Goal: Transaction & Acquisition: Purchase product/service

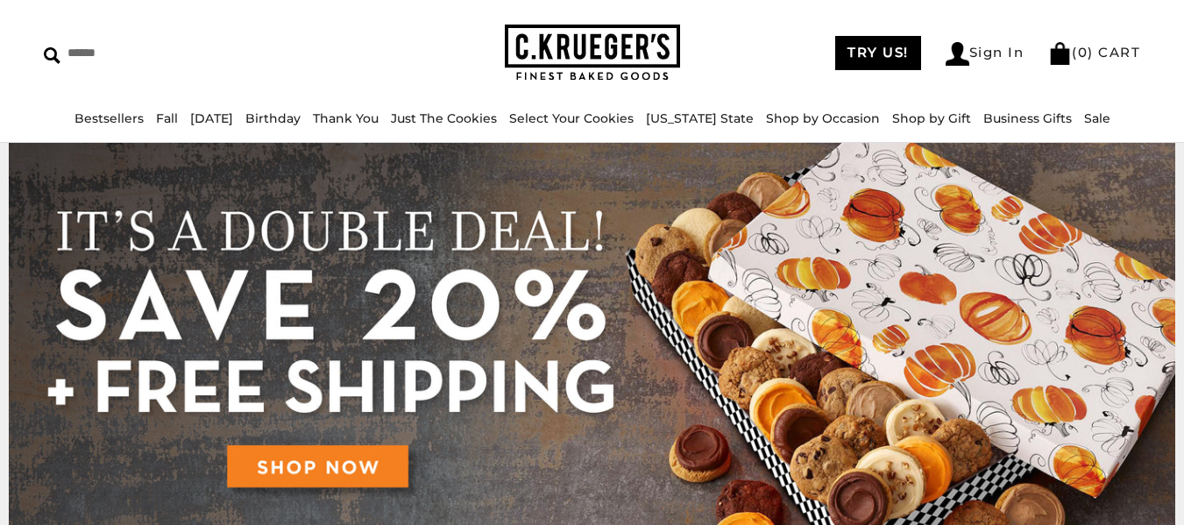
scroll to position [88, 0]
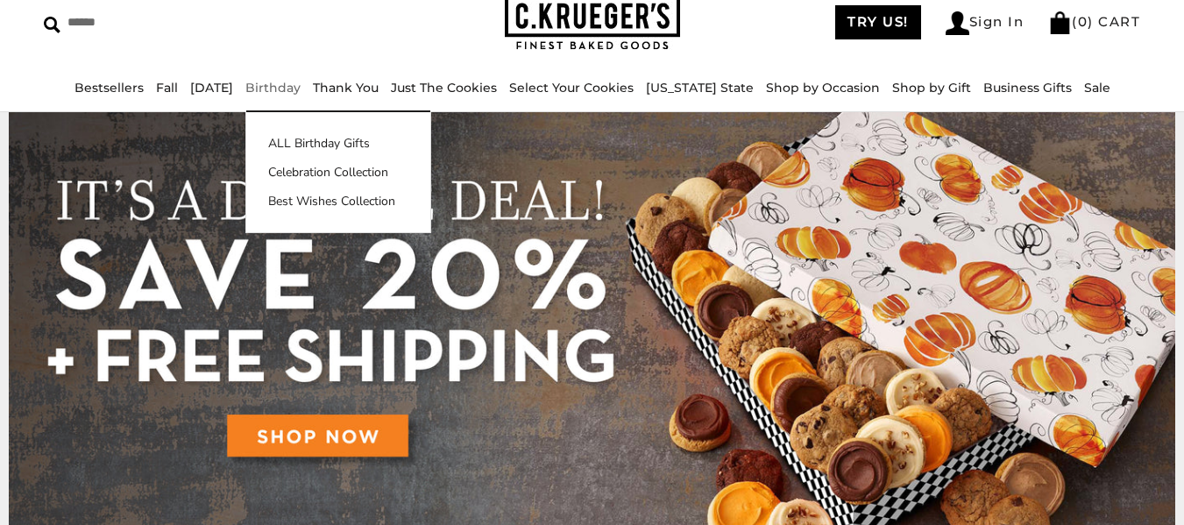
click at [301, 89] on link "Birthday" at bounding box center [272, 88] width 55 height 16
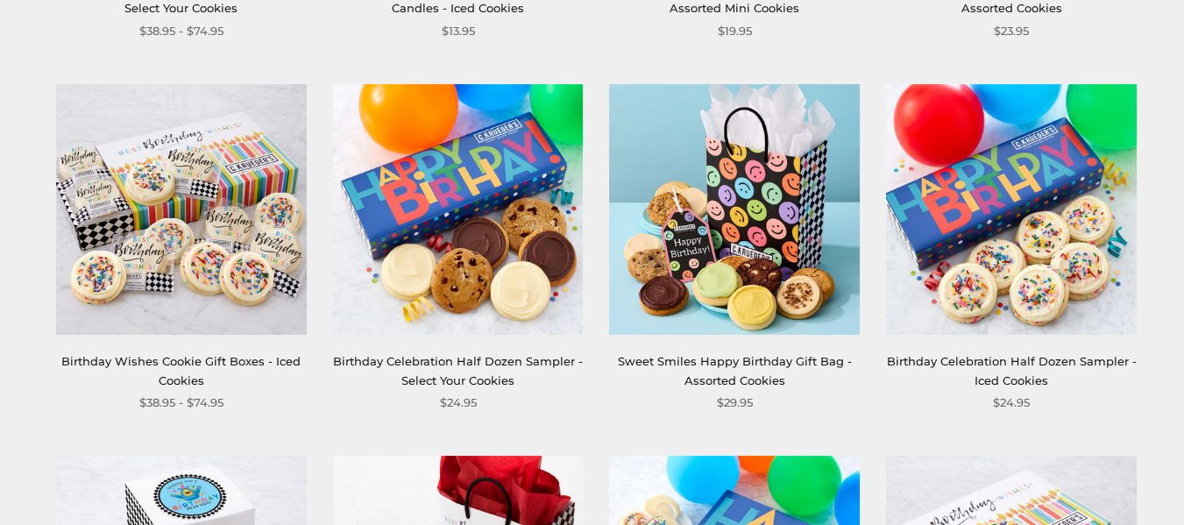
scroll to position [1402, 0]
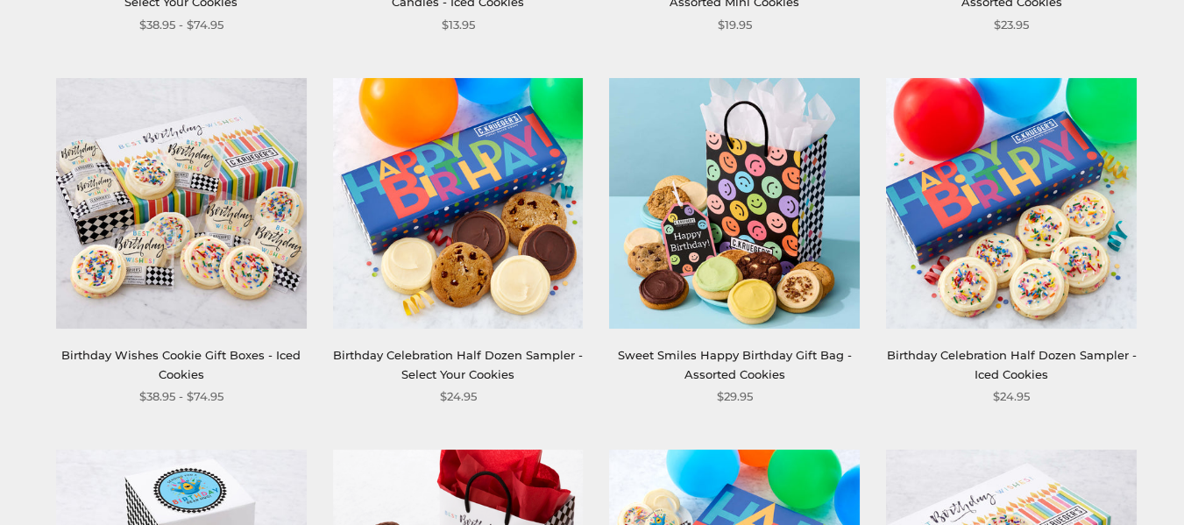
click at [393, 362] on link "Birthday Celebration Half Dozen Sampler - Select Your Cookies" at bounding box center [458, 364] width 250 height 32
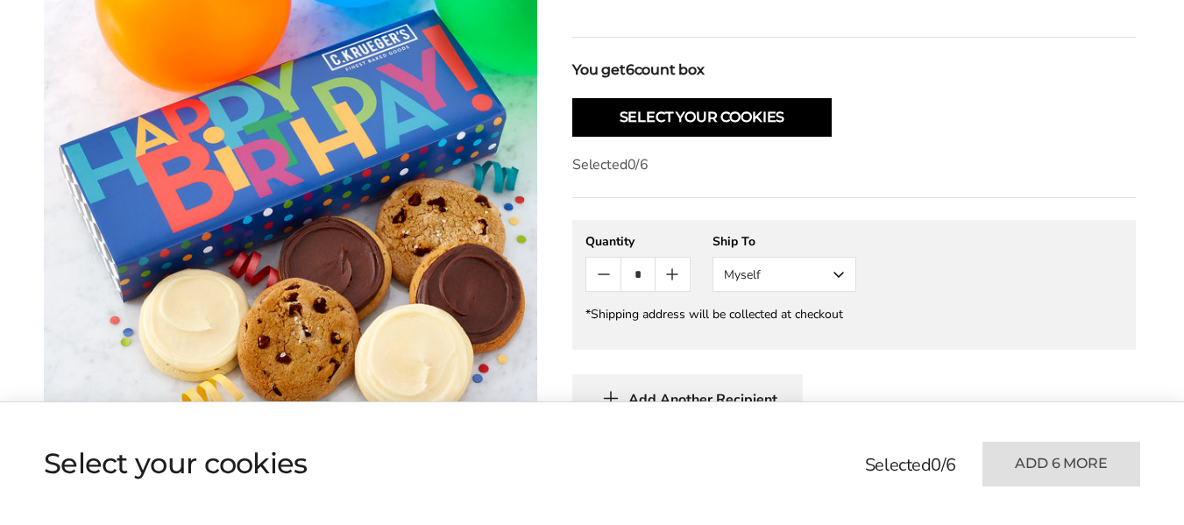
scroll to position [613, 0]
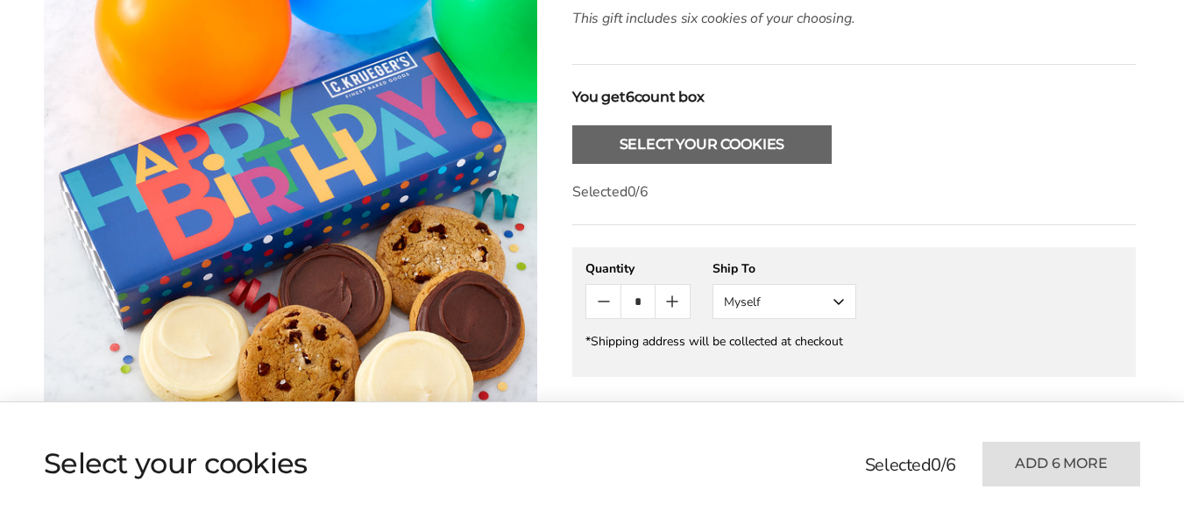
click at [665, 145] on button "Select Your Cookies" at bounding box center [701, 144] width 259 height 39
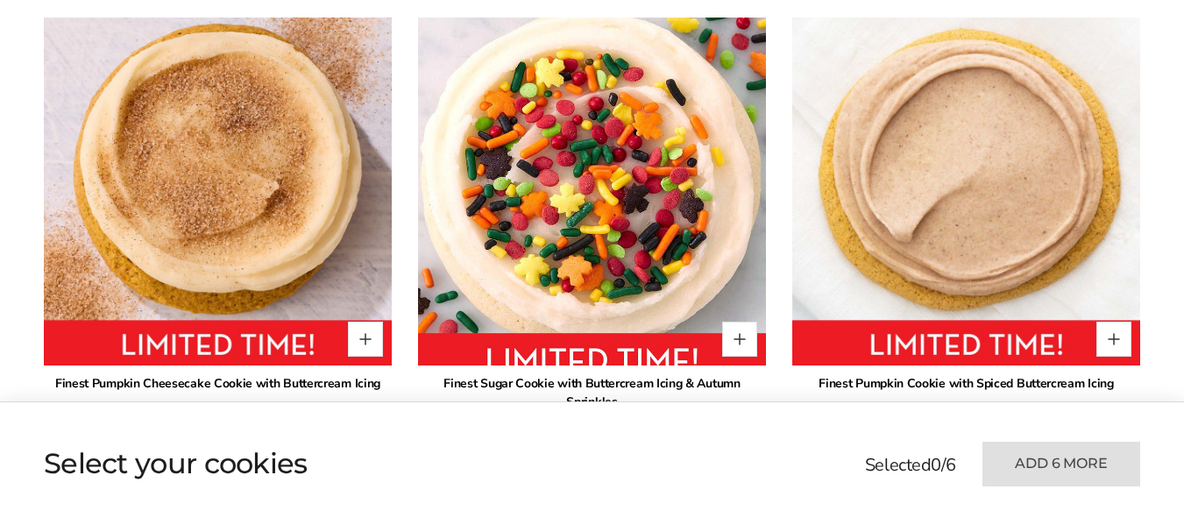
scroll to position [1185, 0]
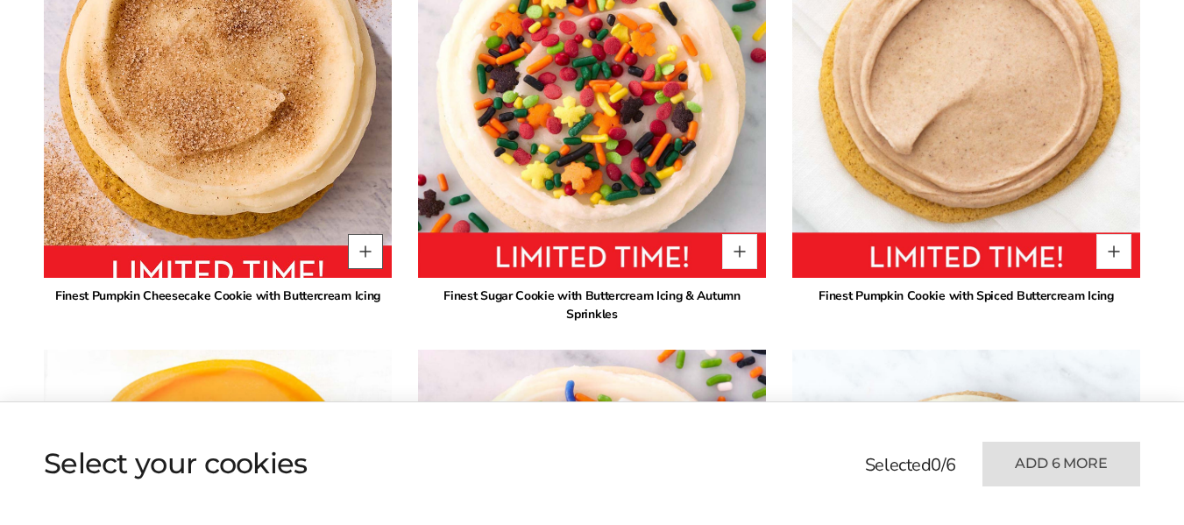
click at [371, 256] on button "Quantity button plus" at bounding box center [365, 251] width 35 height 35
type input "*"
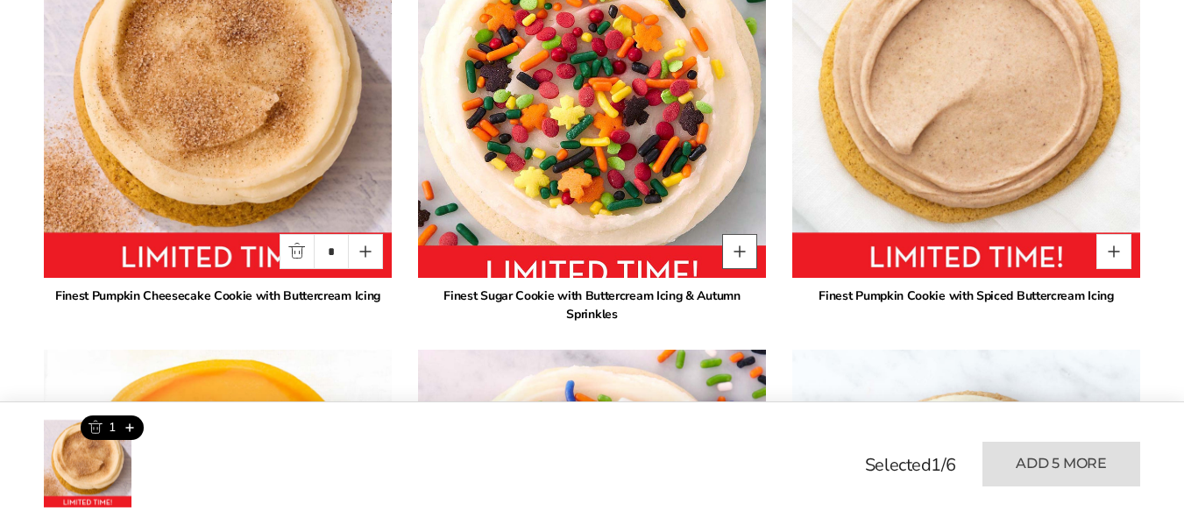
click at [742, 251] on button "Quantity button plus" at bounding box center [739, 251] width 35 height 35
type input "*"
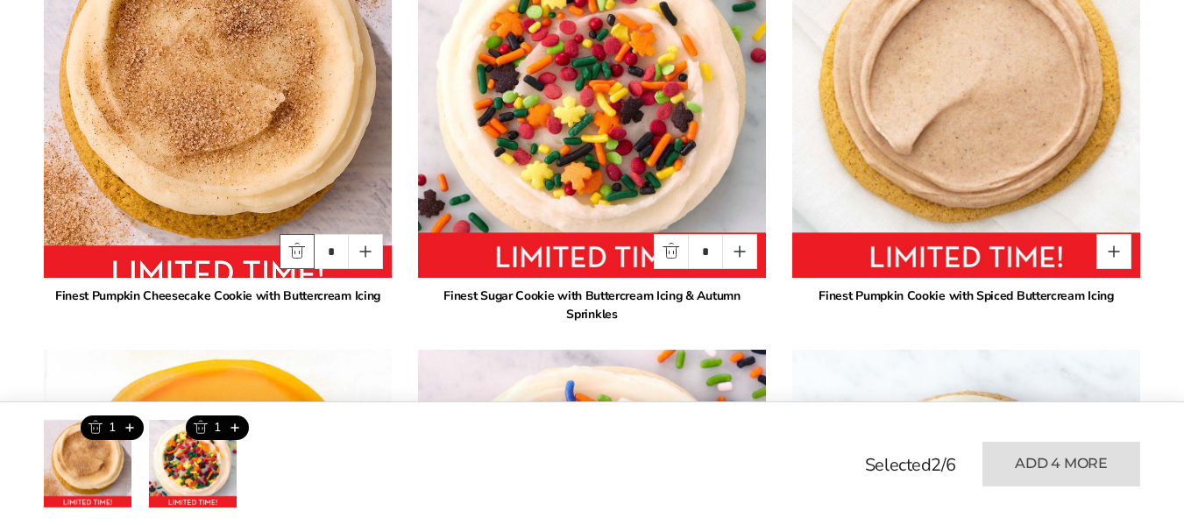
click at [291, 240] on button "Quantity button minus" at bounding box center [296, 251] width 35 height 35
type input "*"
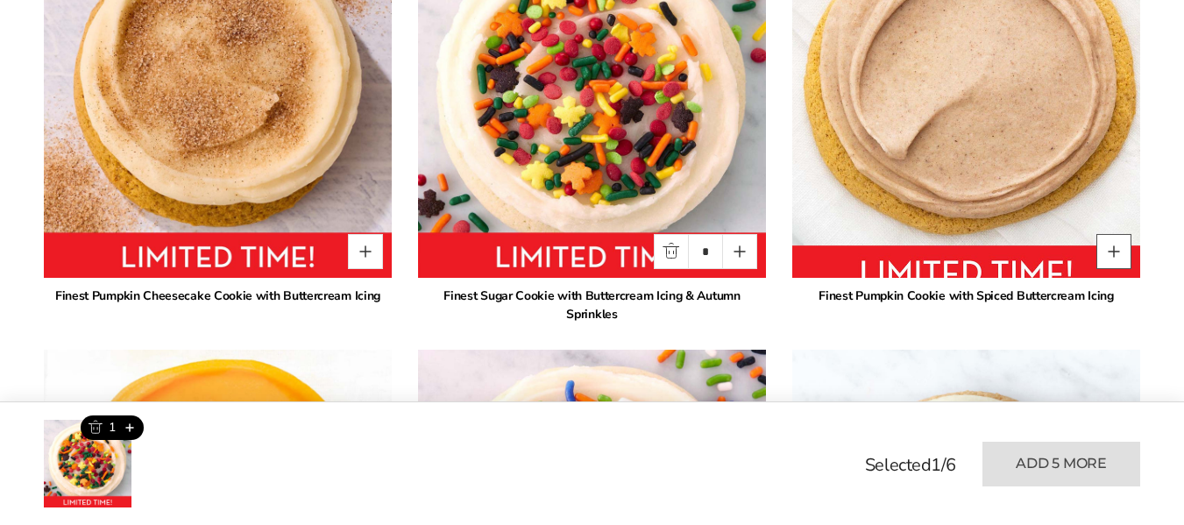
click at [1114, 254] on button "Quantity button plus" at bounding box center [1113, 251] width 35 height 35
type input "*"
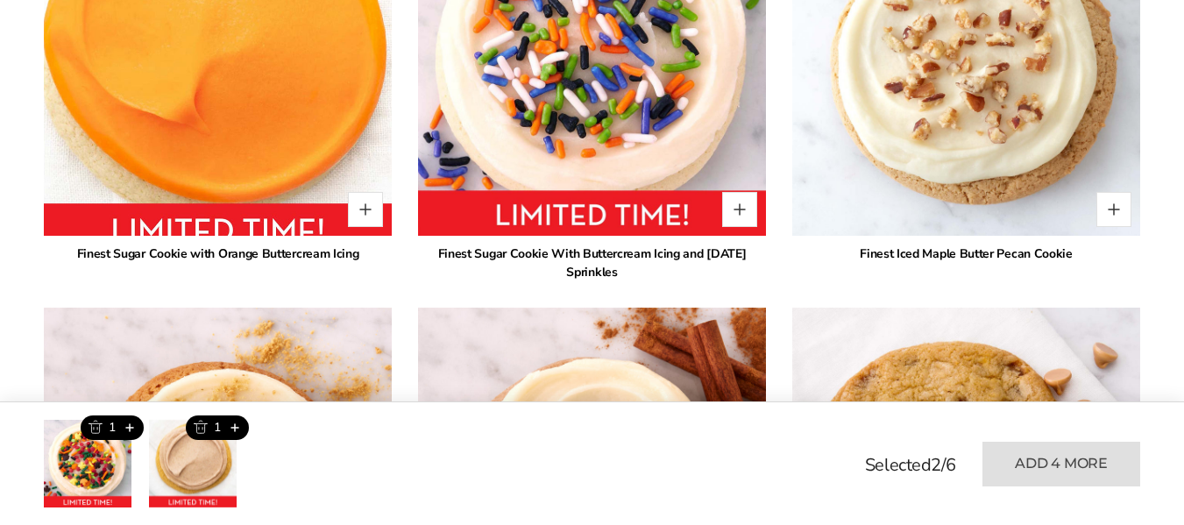
scroll to position [1623, 0]
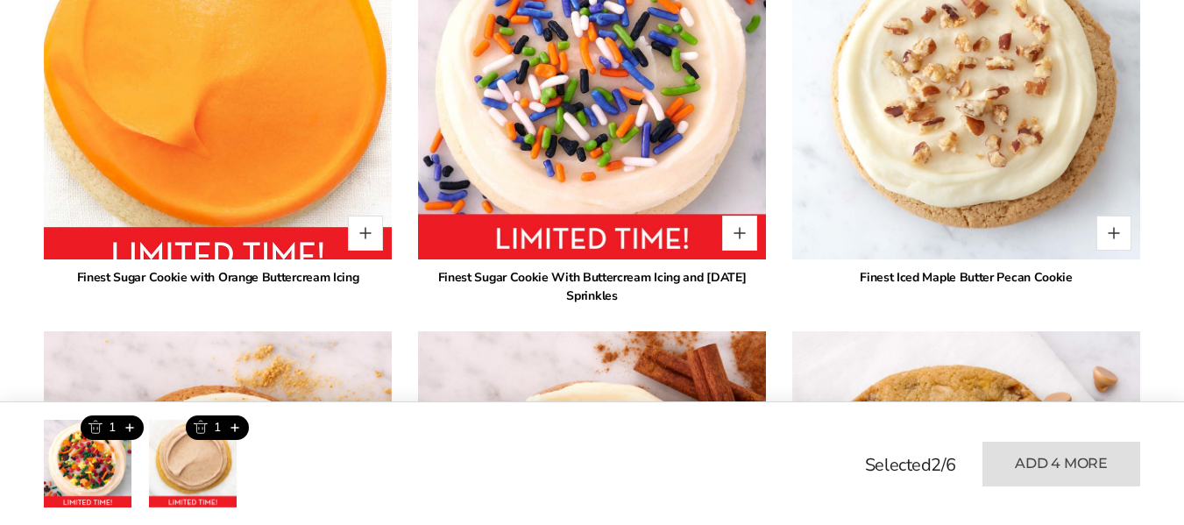
click at [363, 184] on img at bounding box center [217, 85] width 383 height 383
click at [368, 220] on button "Quantity button plus" at bounding box center [365, 233] width 35 height 35
type input "*"
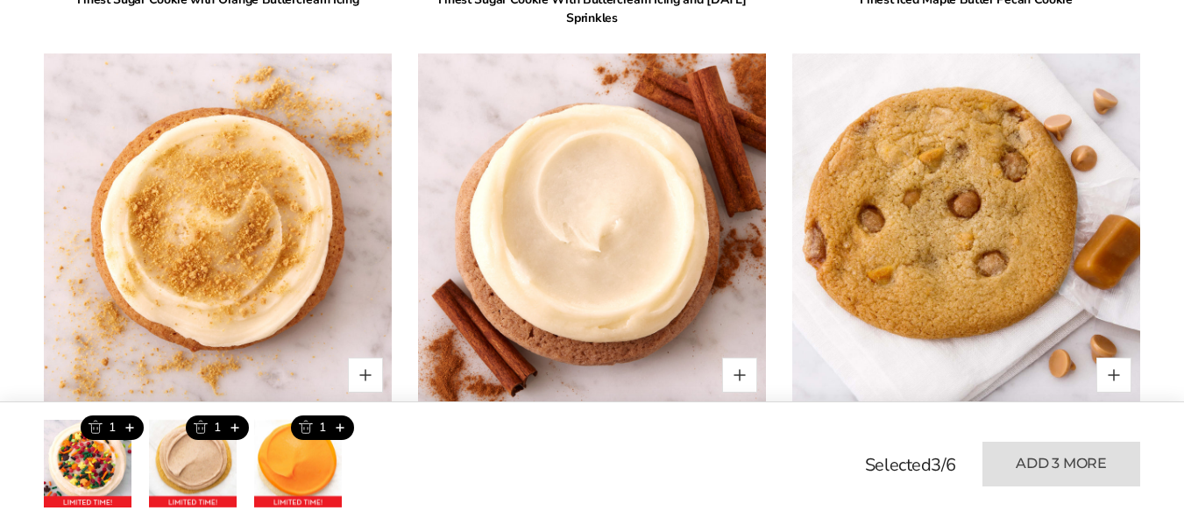
scroll to position [1974, 0]
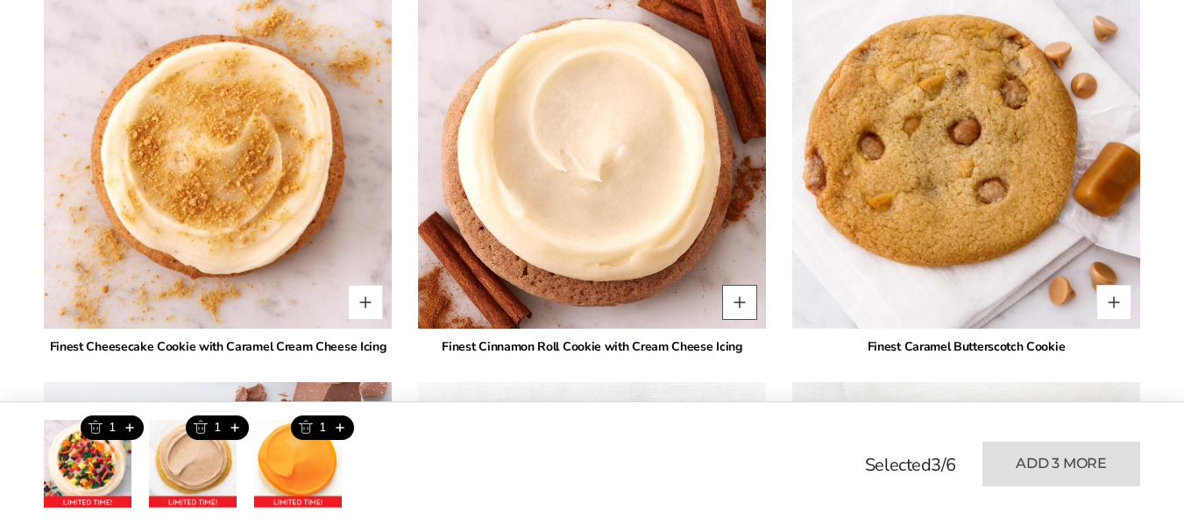
click at [745, 285] on button "Quantity button plus" at bounding box center [739, 302] width 35 height 35
type input "*"
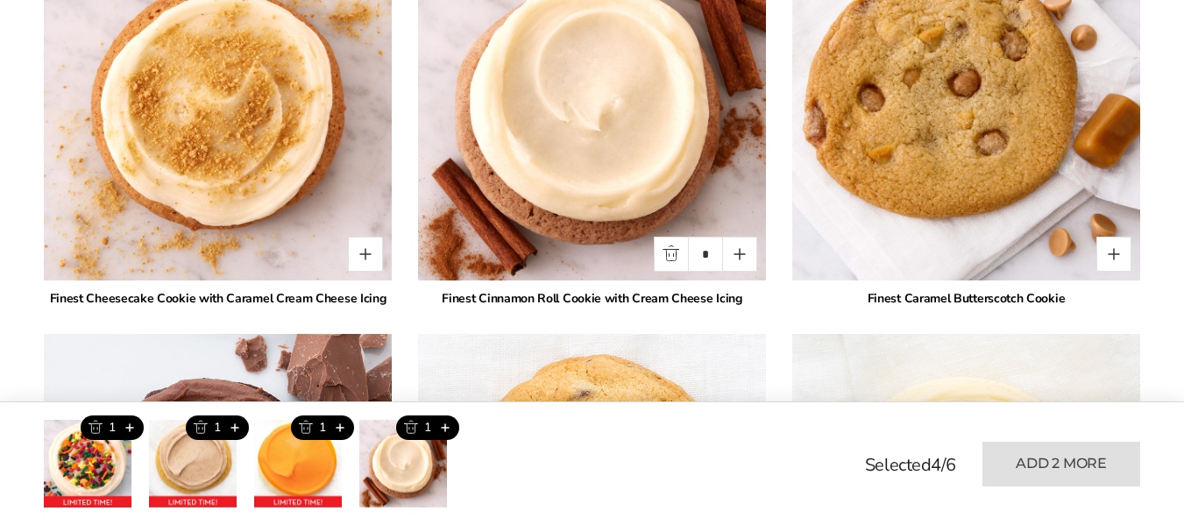
scroll to position [2062, 0]
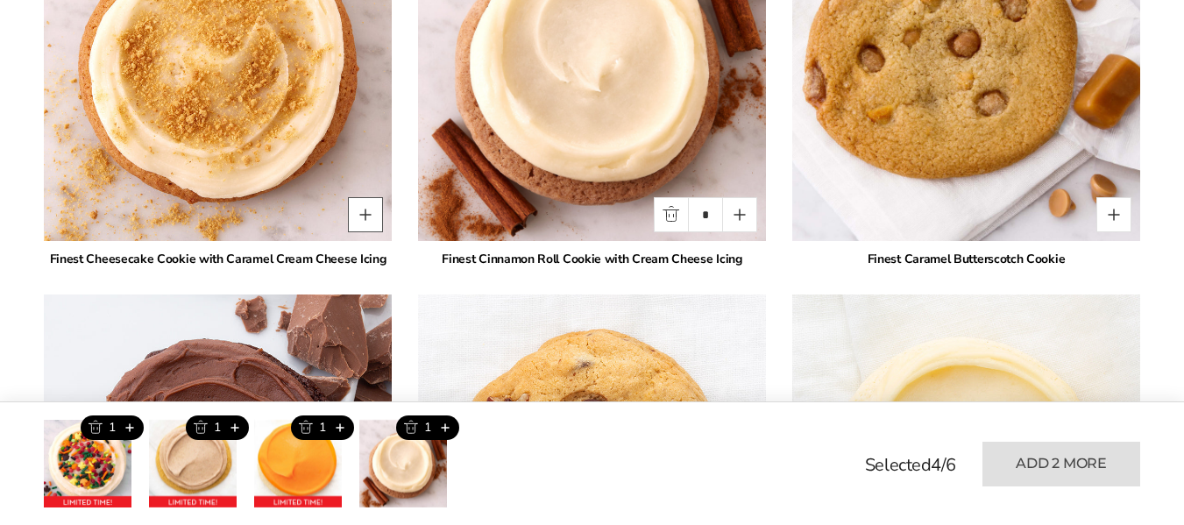
click at [367, 204] on button "Quantity button plus" at bounding box center [365, 214] width 35 height 35
type input "*"
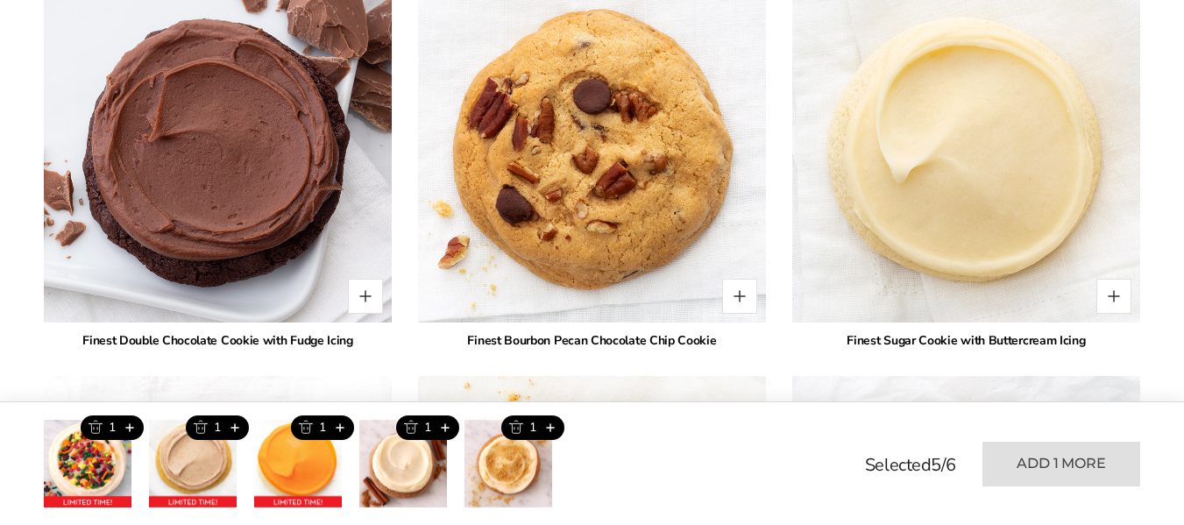
scroll to position [2412, 0]
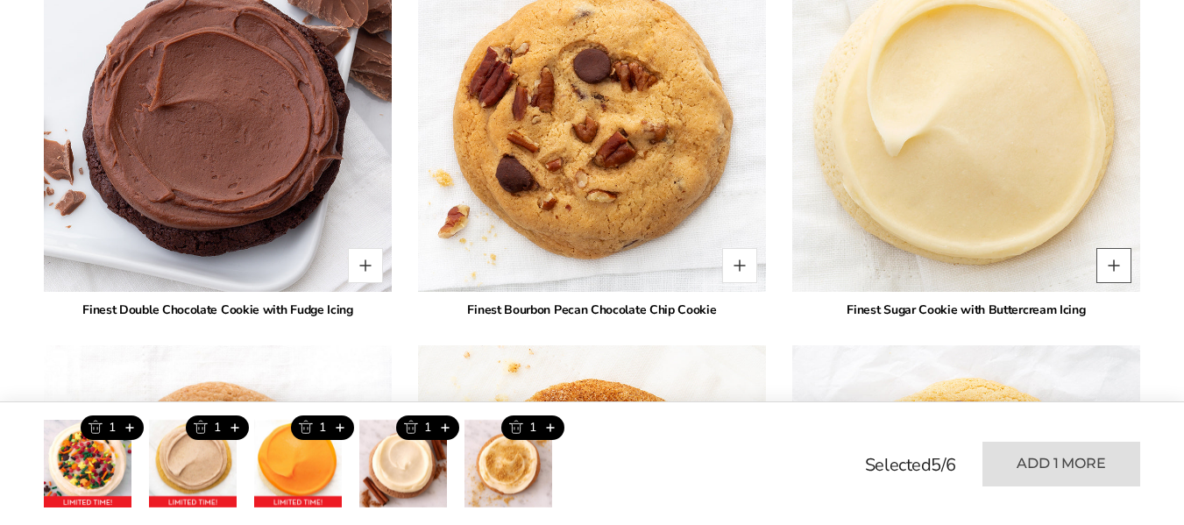
click at [1106, 248] on button "Quantity button plus" at bounding box center [1113, 265] width 35 height 35
type input "*"
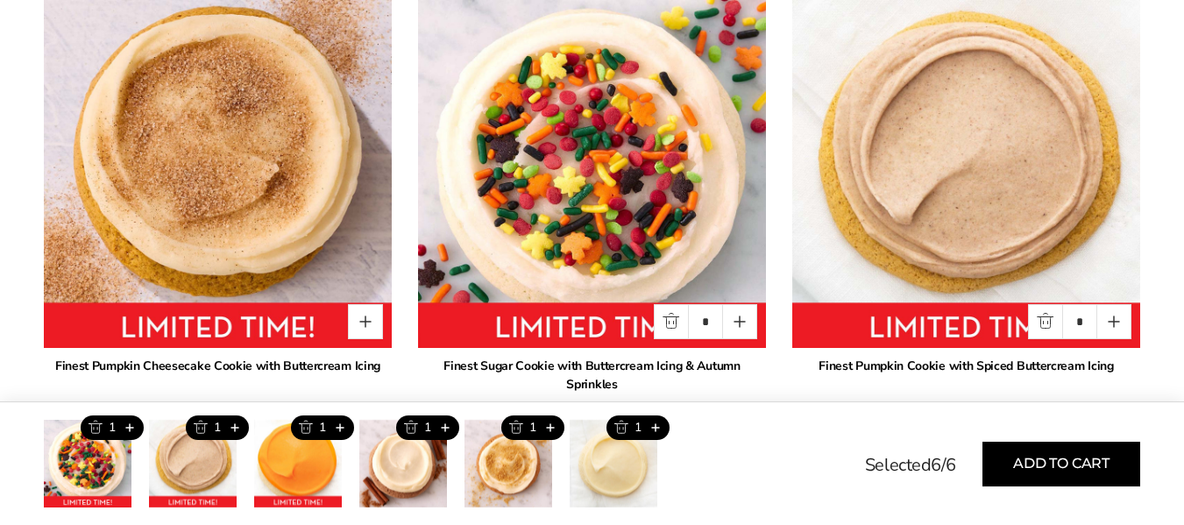
scroll to position [1098, 0]
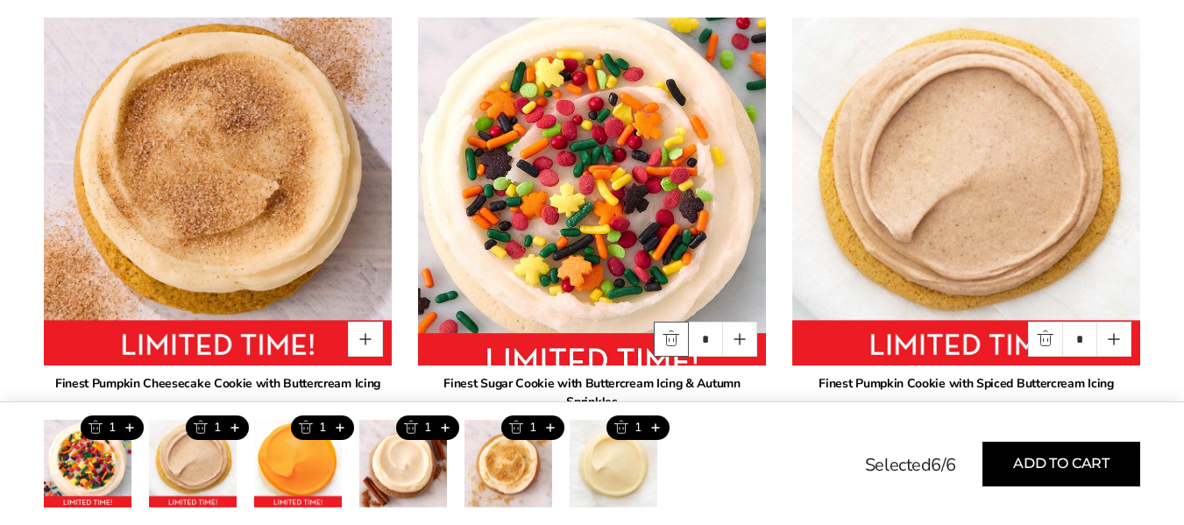
click at [667, 336] on button "Quantity button minus" at bounding box center [671, 339] width 35 height 35
type input "*"
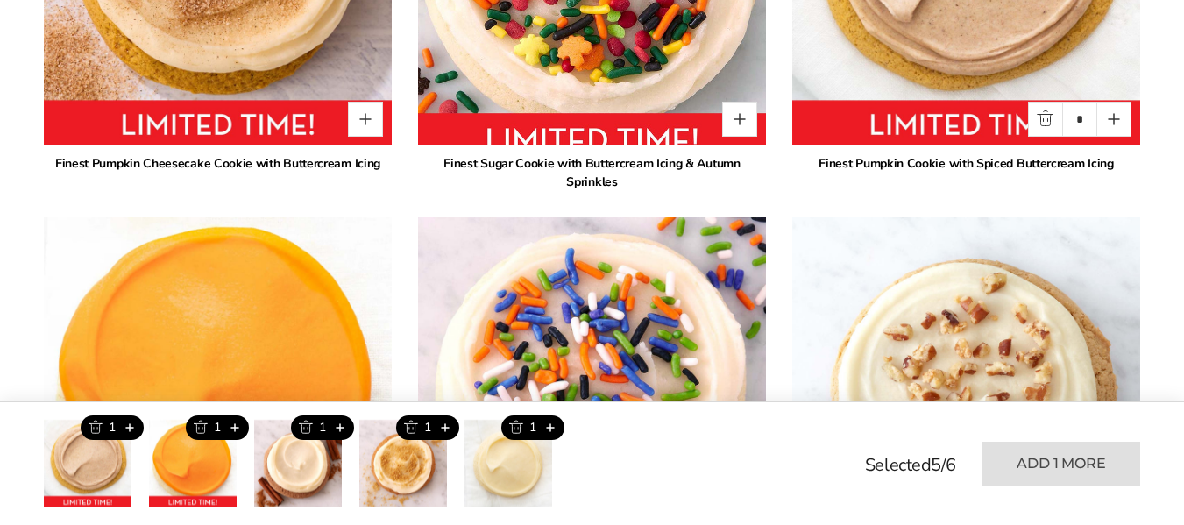
scroll to position [1361, 0]
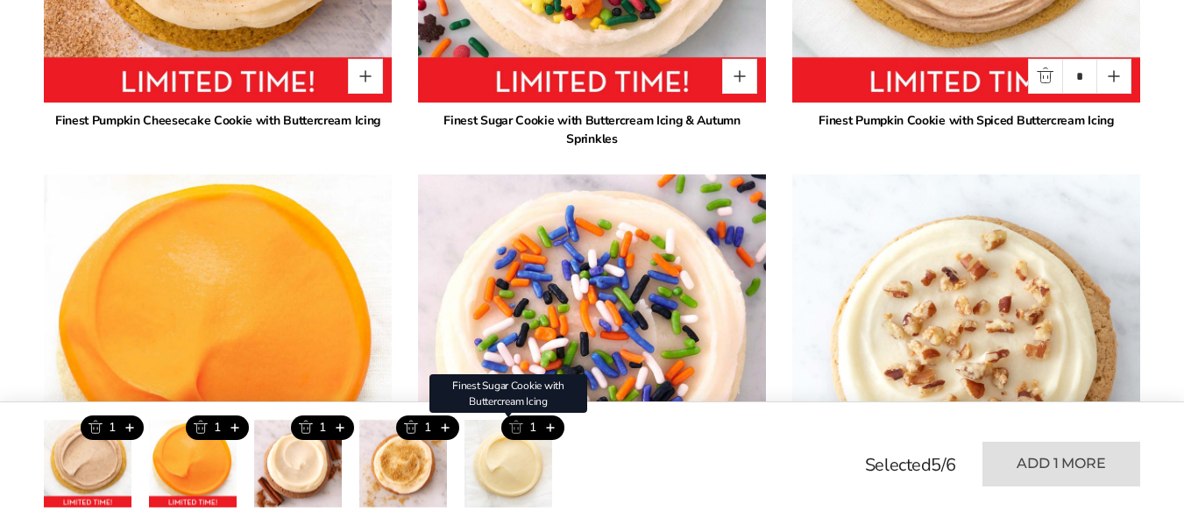
click at [517, 427] on button "Trash this product" at bounding box center [515, 427] width 29 height 25
type input "*"
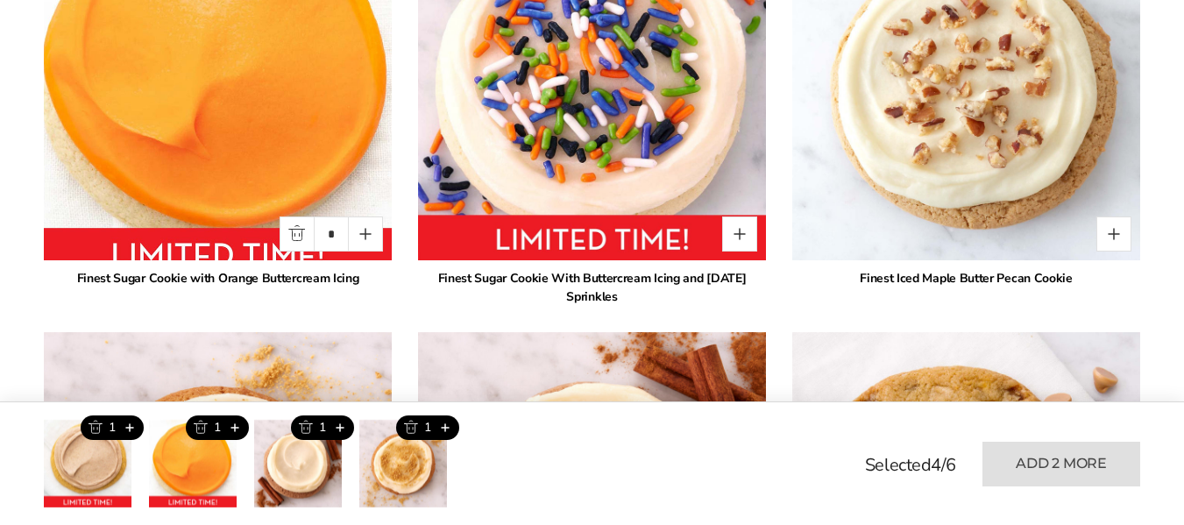
scroll to position [1623, 0]
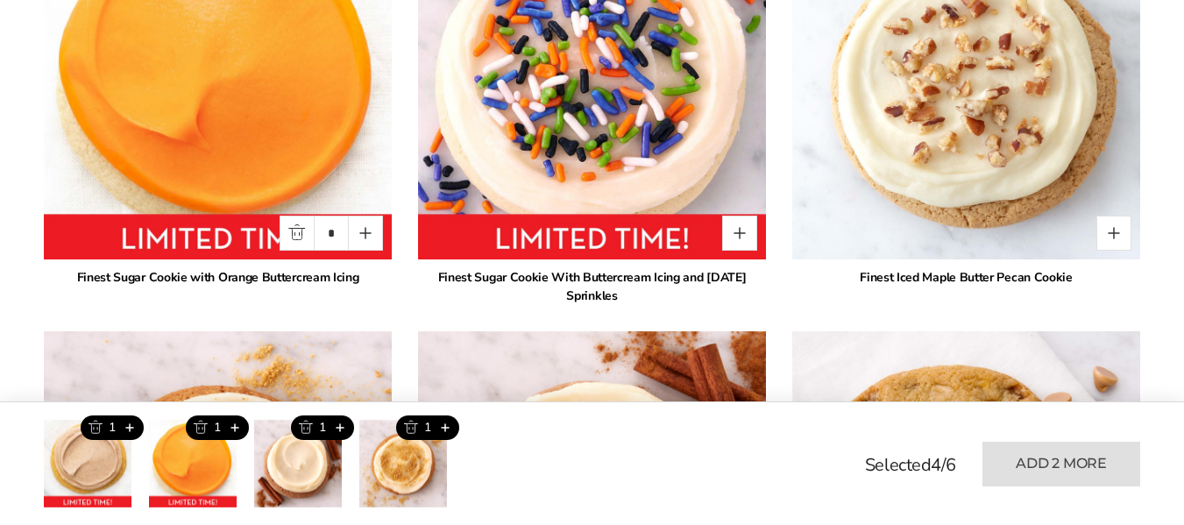
click at [258, 268] on div "Finest Sugar Cookie with Orange Buttercream Icing" at bounding box center [218, 277] width 348 height 18
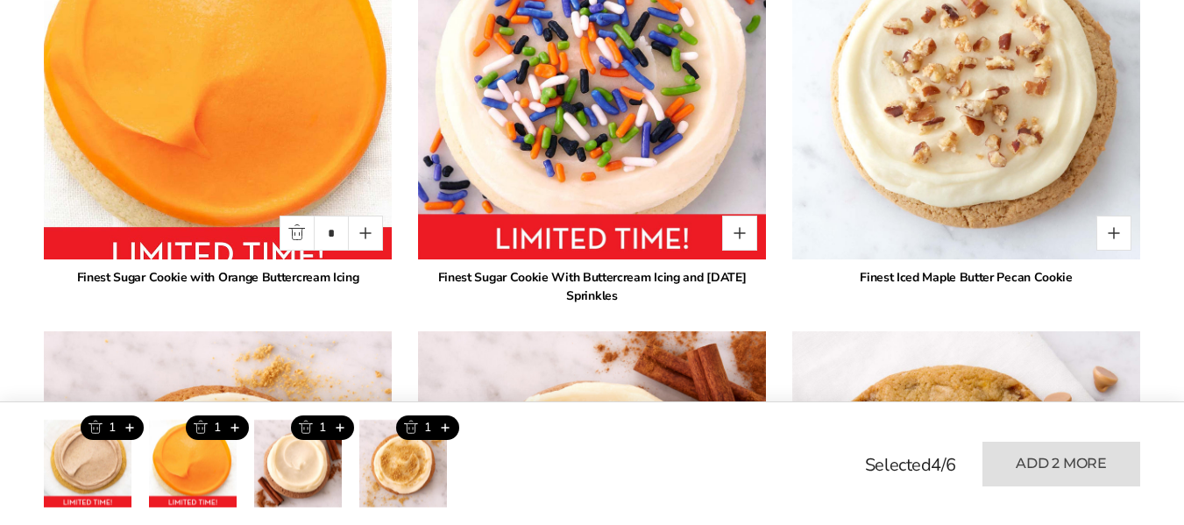
click at [207, 180] on img at bounding box center [217, 85] width 383 height 383
click at [295, 216] on button "Quantity button minus" at bounding box center [296, 233] width 35 height 35
type input "*"
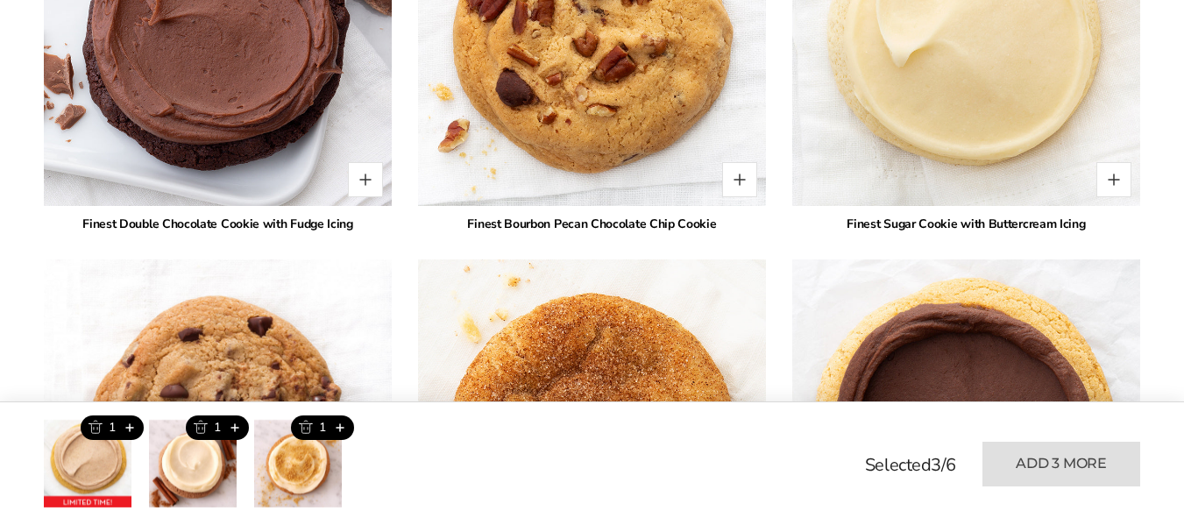
scroll to position [2500, 0]
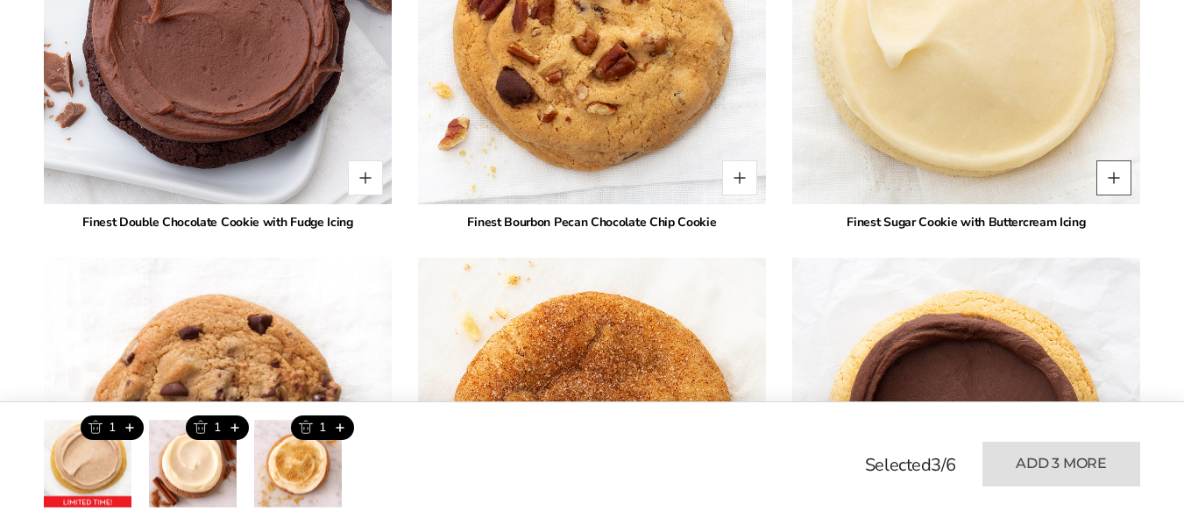
click at [1113, 163] on button "Quantity button plus" at bounding box center [1113, 177] width 35 height 35
type input "*"
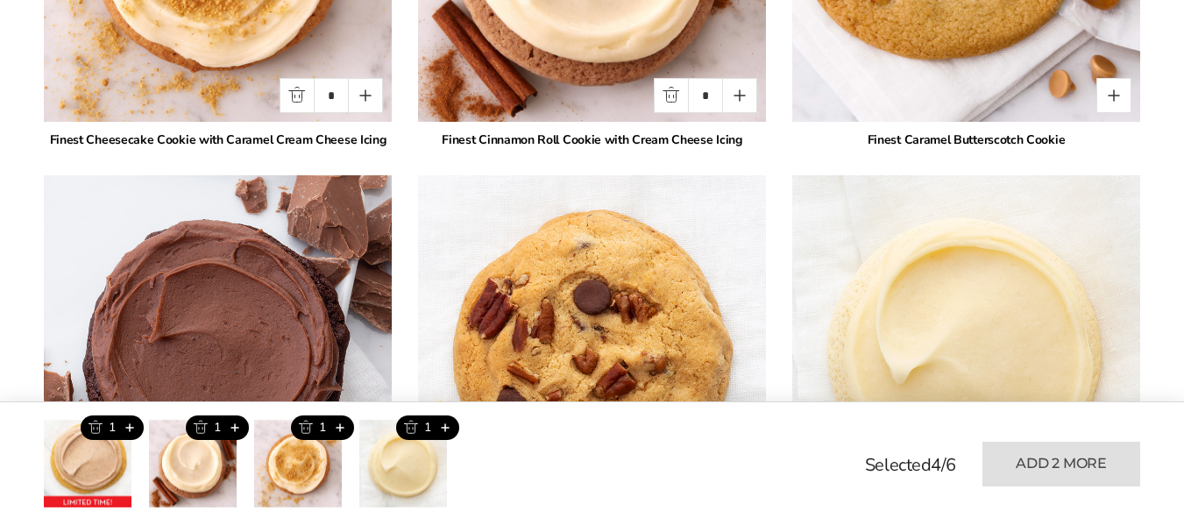
scroll to position [1886, 0]
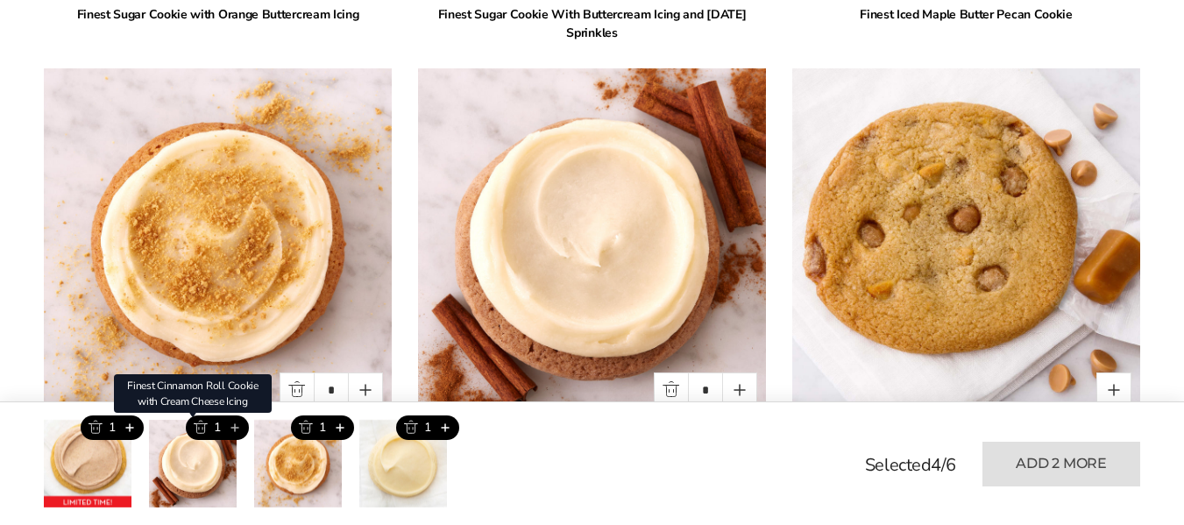
click at [234, 423] on button "Add this product" at bounding box center [234, 427] width 29 height 25
type input "*"
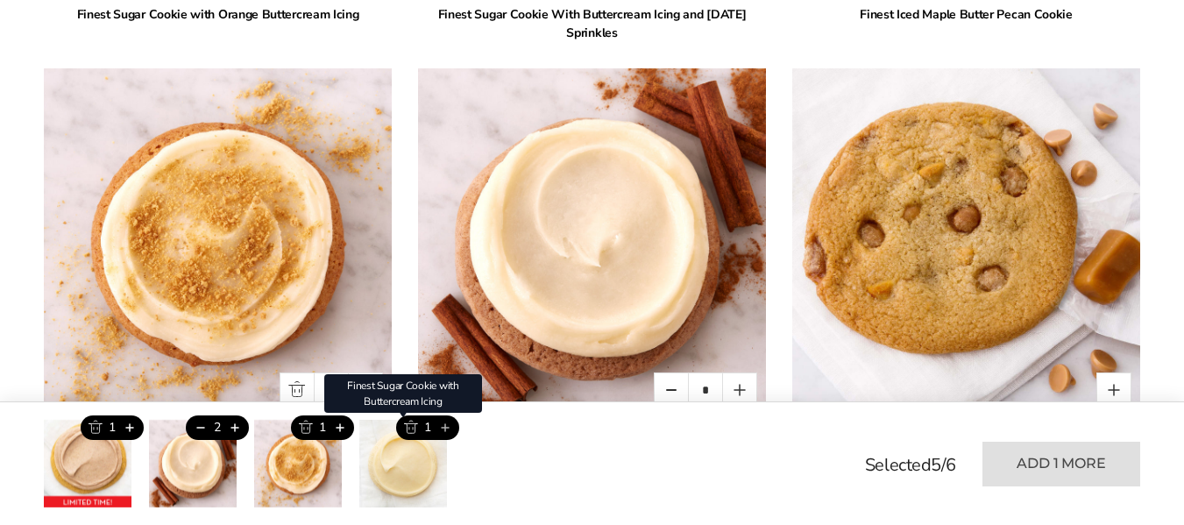
click at [455, 427] on button "Add this product" at bounding box center [444, 427] width 29 height 25
type input "*"
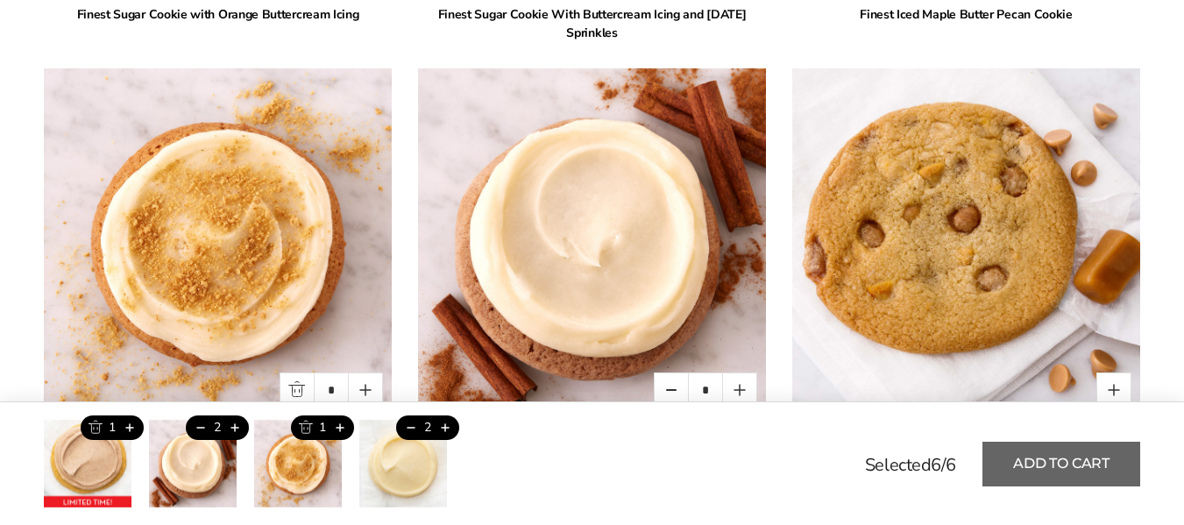
click at [1071, 476] on button "Add to cart" at bounding box center [1061, 464] width 158 height 45
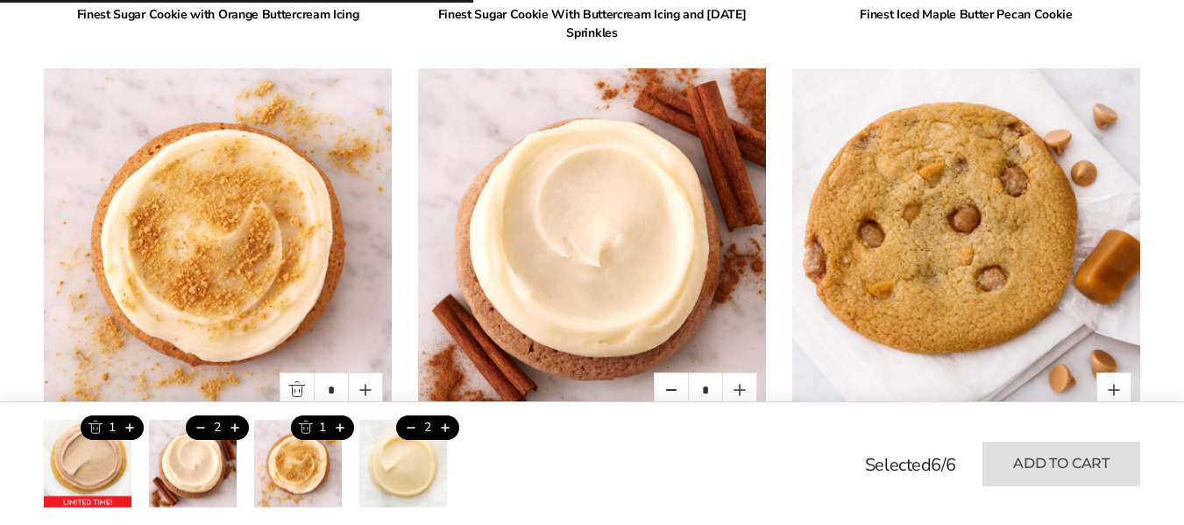
type input "*"
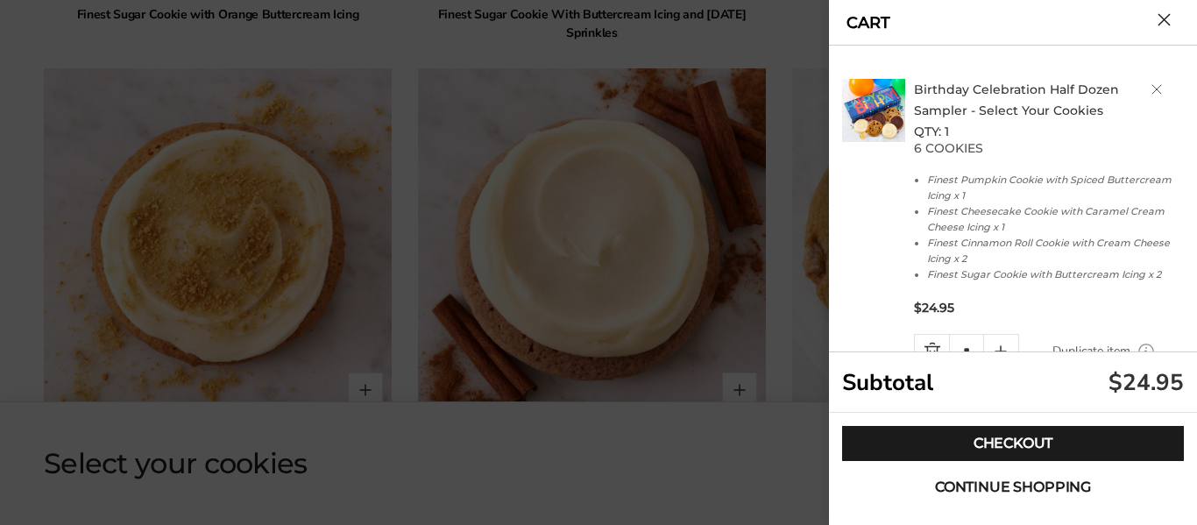
click at [1013, 487] on span "Continue shopping" at bounding box center [1013, 487] width 156 height 14
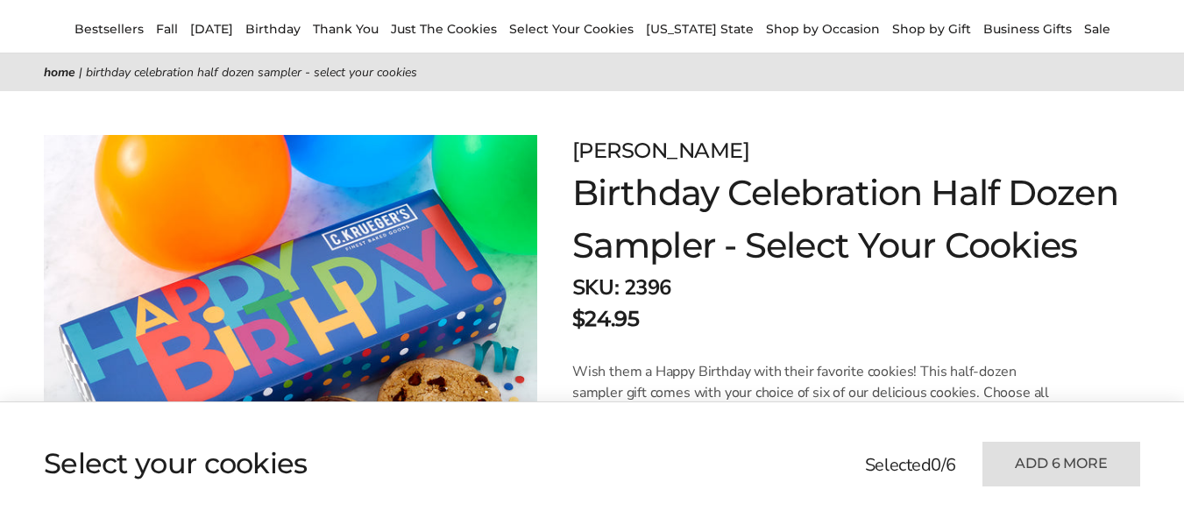
scroll to position [0, 0]
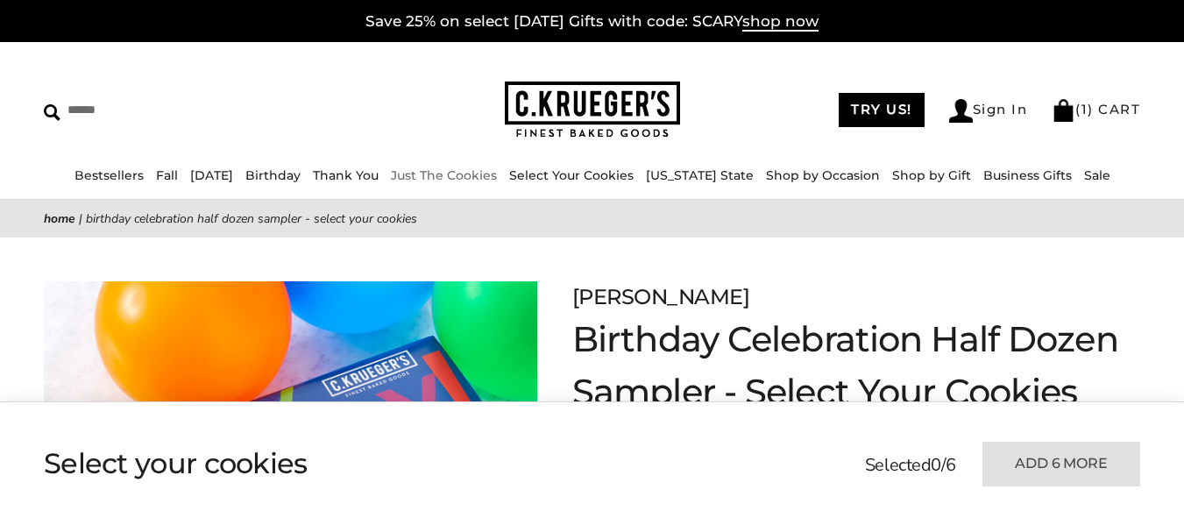
click at [574, 109] on img at bounding box center [592, 109] width 175 height 57
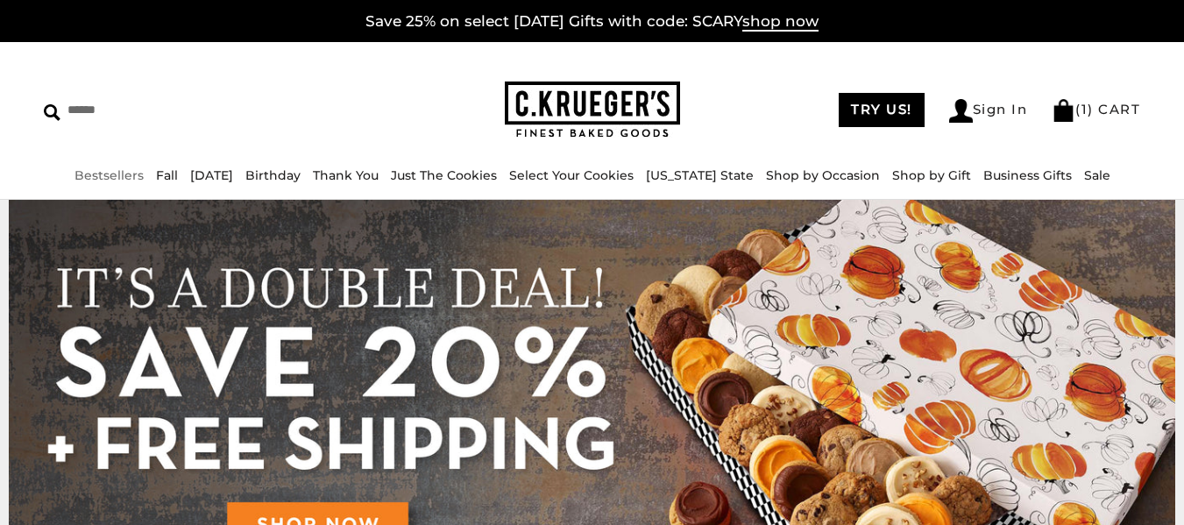
click at [103, 173] on link "Bestsellers" at bounding box center [108, 175] width 69 height 16
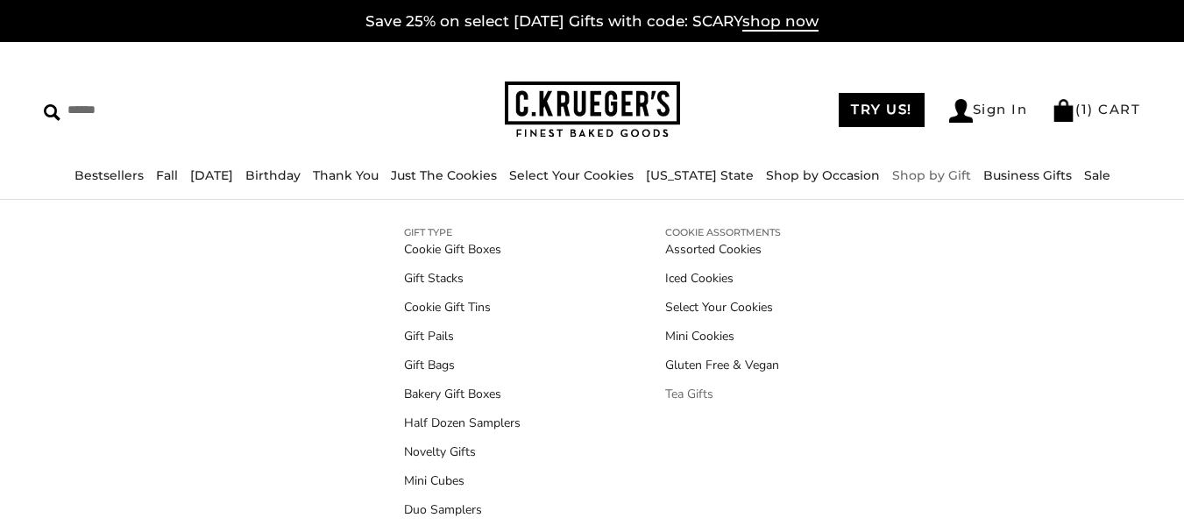
click at [674, 396] on link "Tea Gifts" at bounding box center [723, 394] width 116 height 18
click at [1111, 188] on ul "Bestsellers Fall NEW! Cozy Autumn Fall Celebration Watercolor Pumpkin Fall Plai…" at bounding box center [592, 184] width 1184 height 38
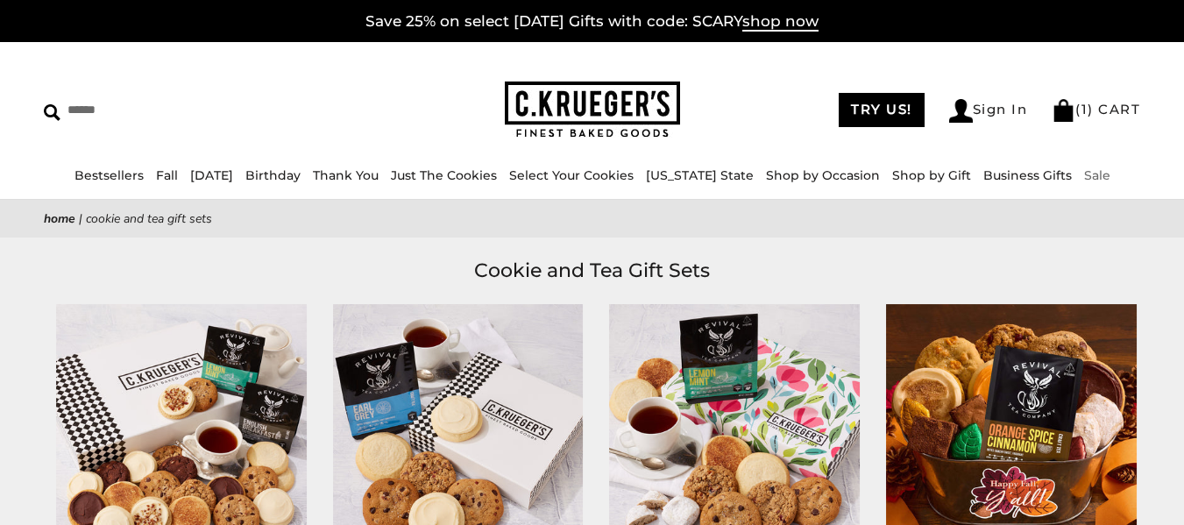
click at [1103, 177] on link "Sale" at bounding box center [1097, 175] width 26 height 16
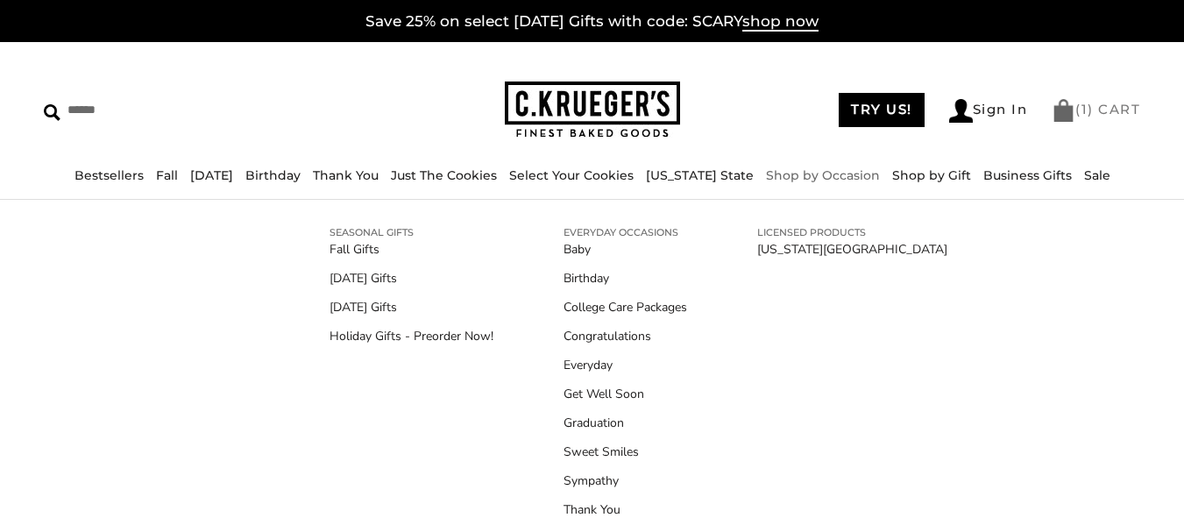
click at [1072, 112] on link "( 1 ) CART" at bounding box center [1095, 109] width 88 height 17
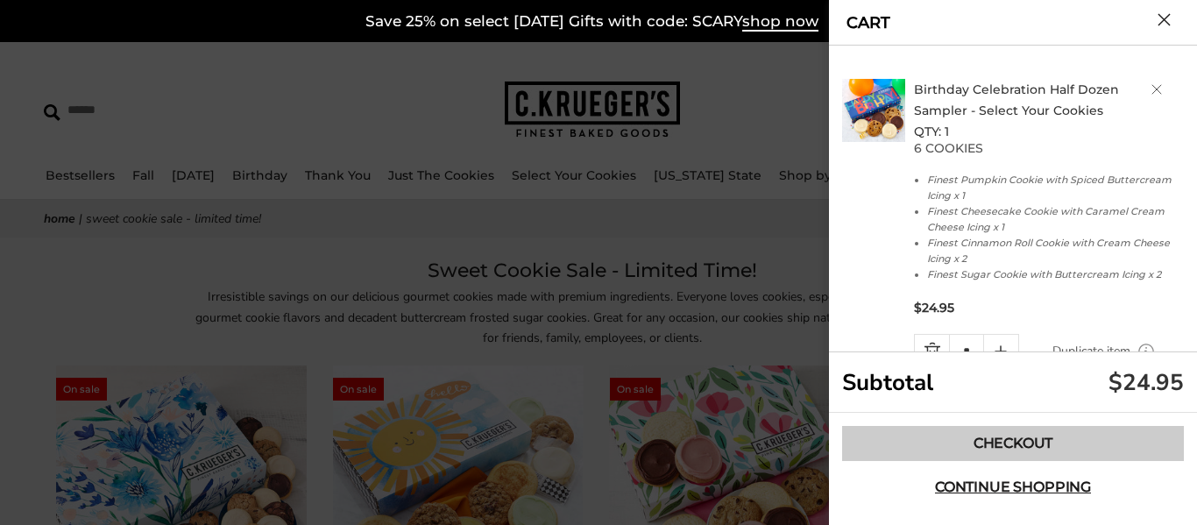
click at [981, 446] on link "Checkout" at bounding box center [1013, 443] width 342 height 35
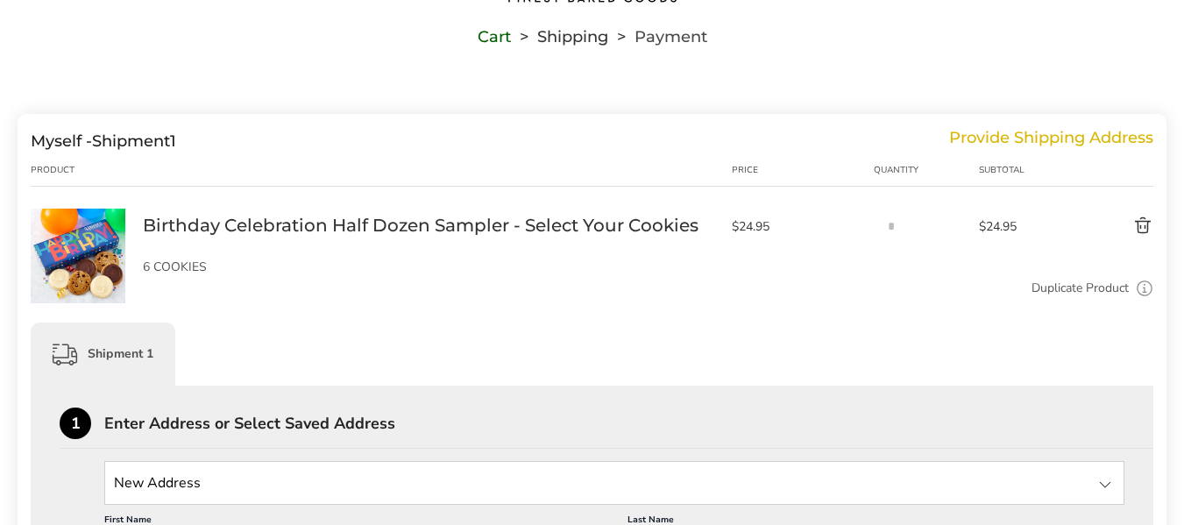
scroll to position [175, 0]
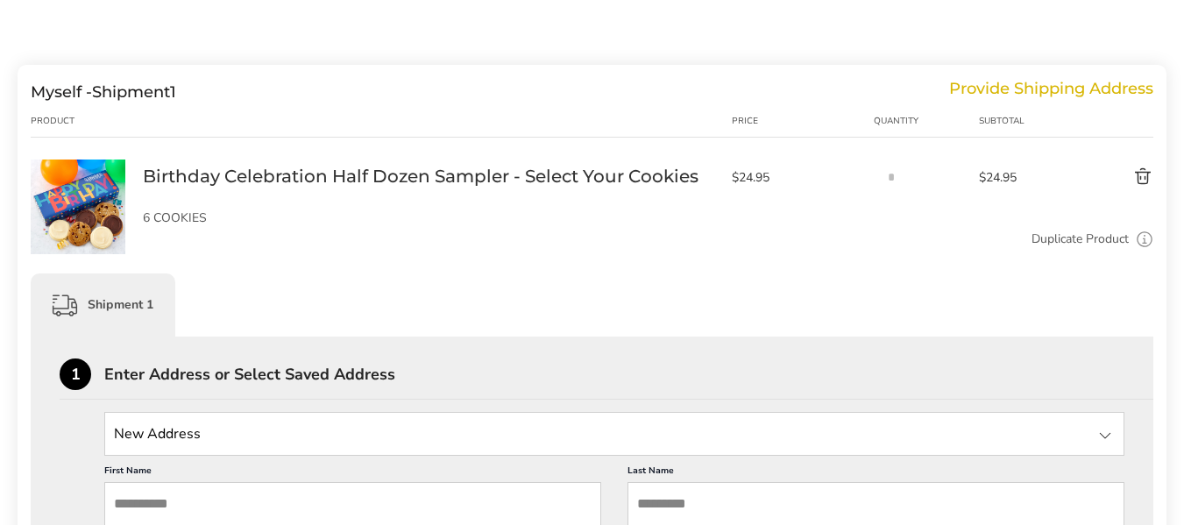
click at [439, 412] on input "State" at bounding box center [614, 434] width 1020 height 44
type input "**********"
type input "*****"
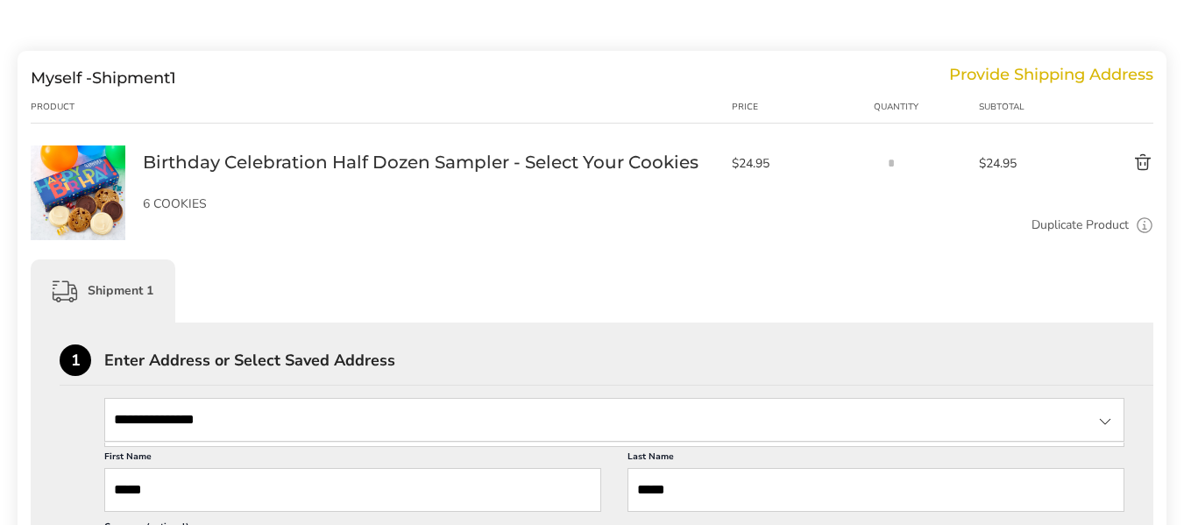
scroll to position [500, 0]
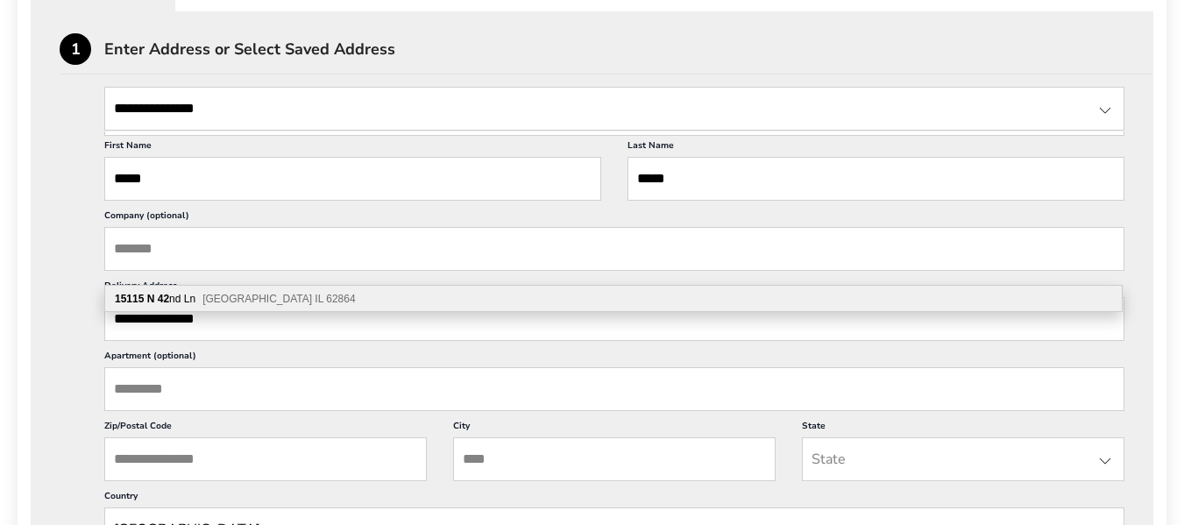
type input "**********"
click at [503, 300] on div "15115 N 42 nd Ln Mount Vernon IL 62864" at bounding box center [613, 299] width 1016 height 26
type input "**********"
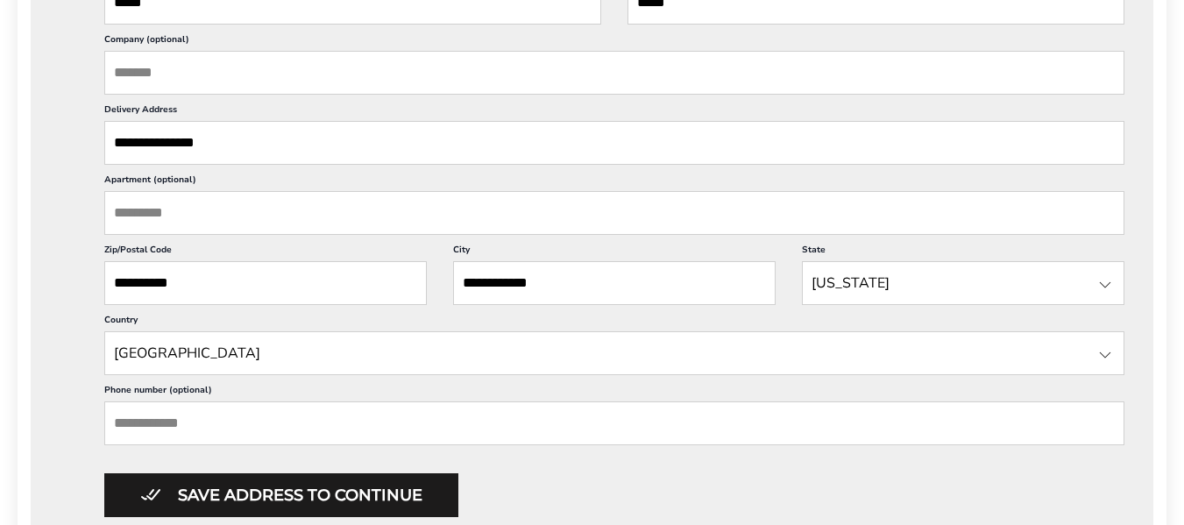
scroll to position [763, 0]
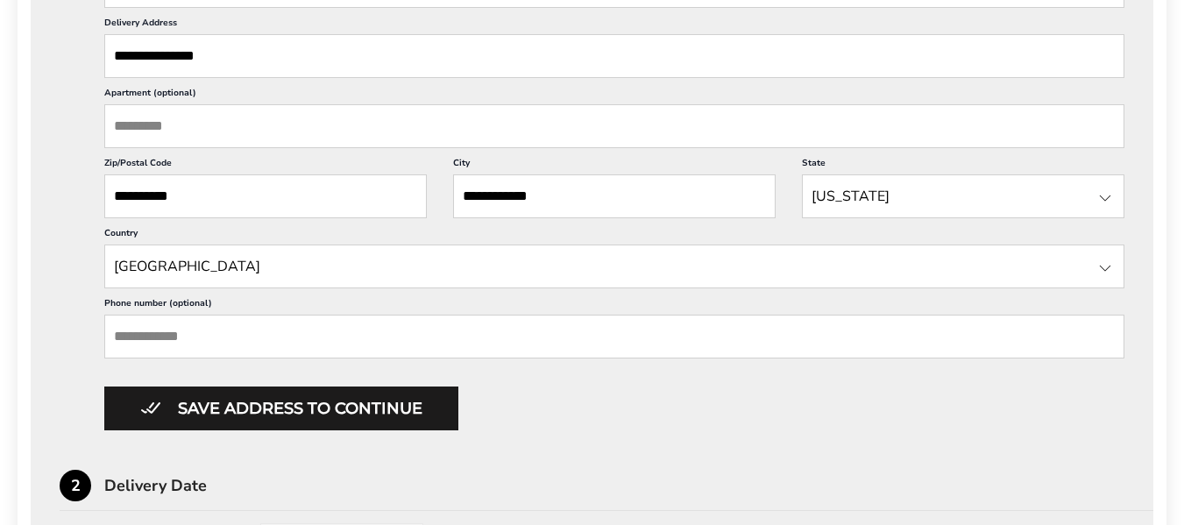
click at [483, 315] on input "Phone number (optional)" at bounding box center [614, 337] width 1020 height 44
type input "**********"
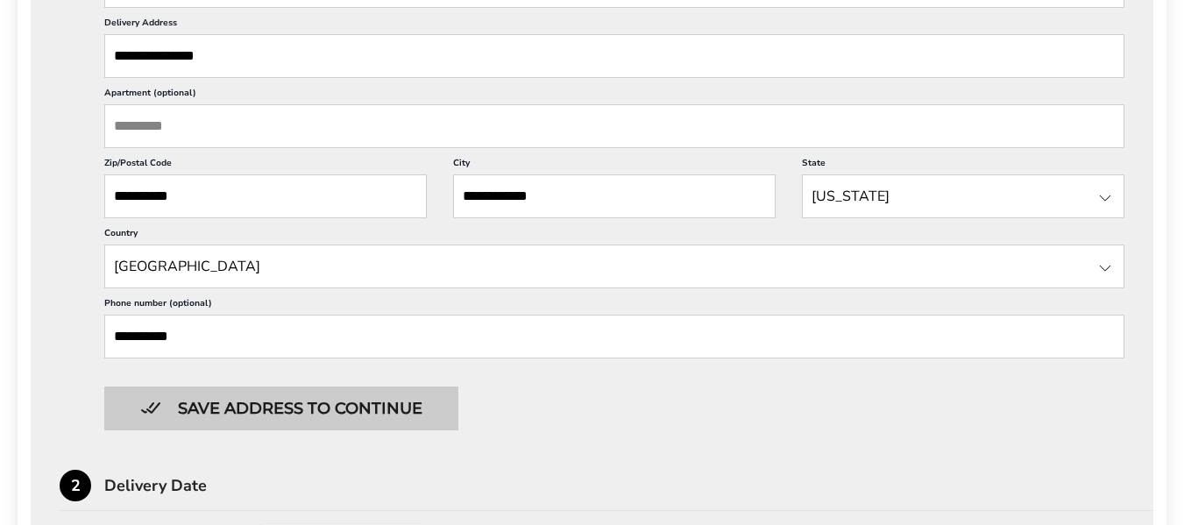
click at [389, 386] on button "Save address to continue" at bounding box center [281, 408] width 354 height 44
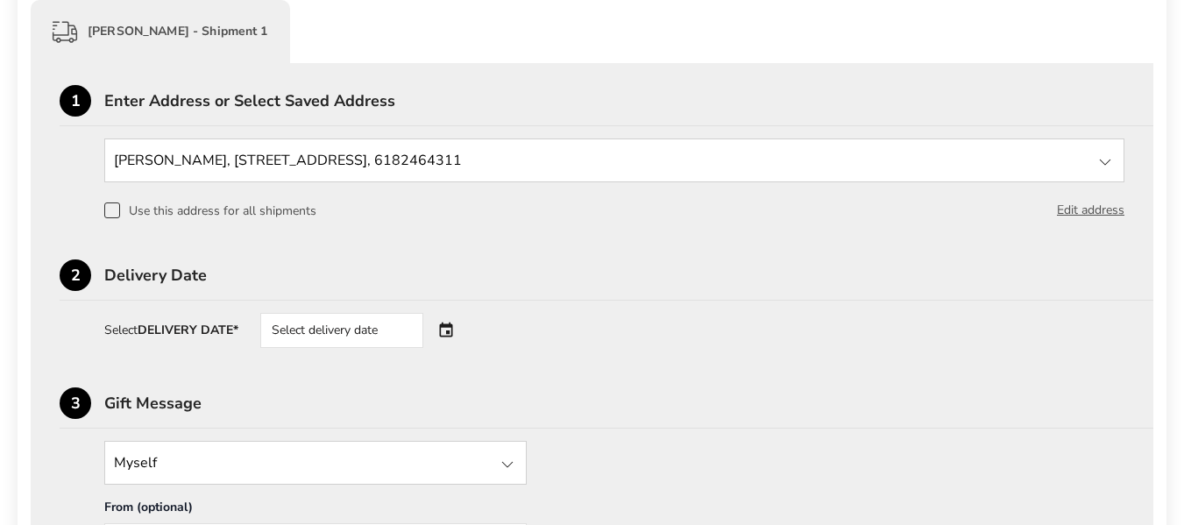
scroll to position [448, 0]
click at [463, 314] on div "Select delivery date" at bounding box center [366, 331] width 212 height 35
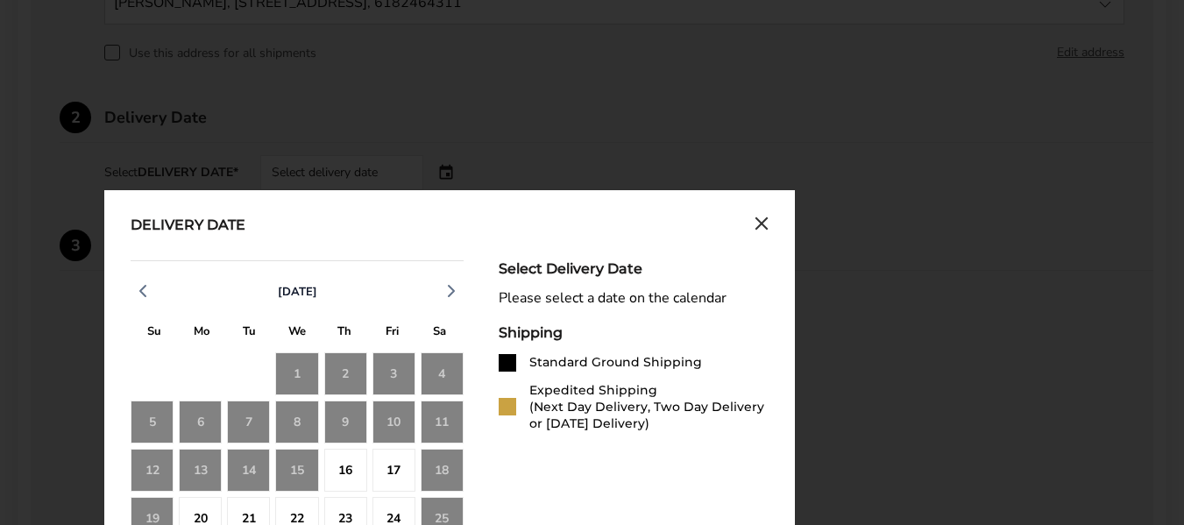
scroll to position [623, 0]
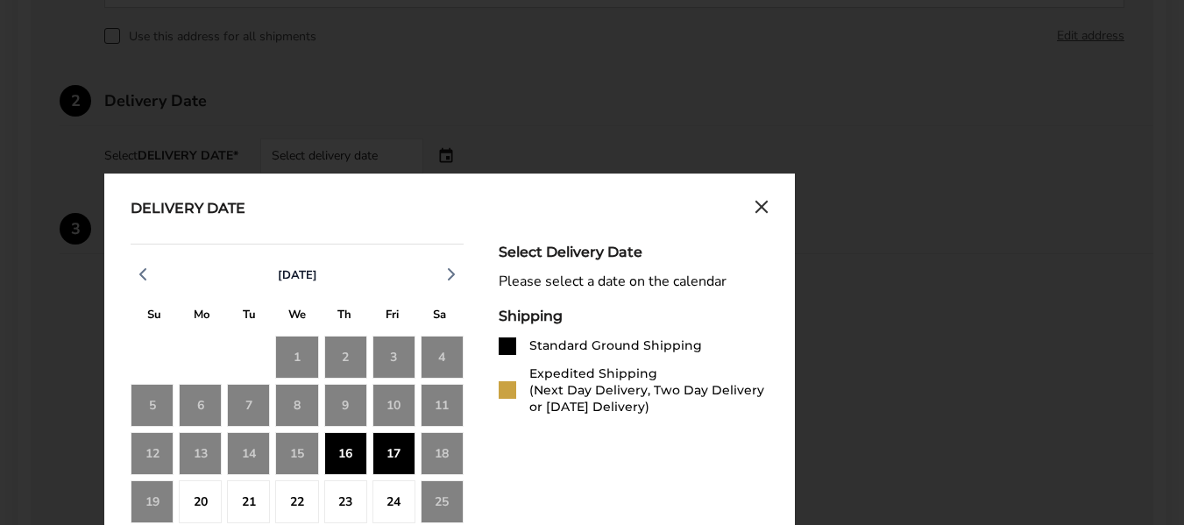
click at [344, 432] on div "16" at bounding box center [345, 453] width 43 height 43
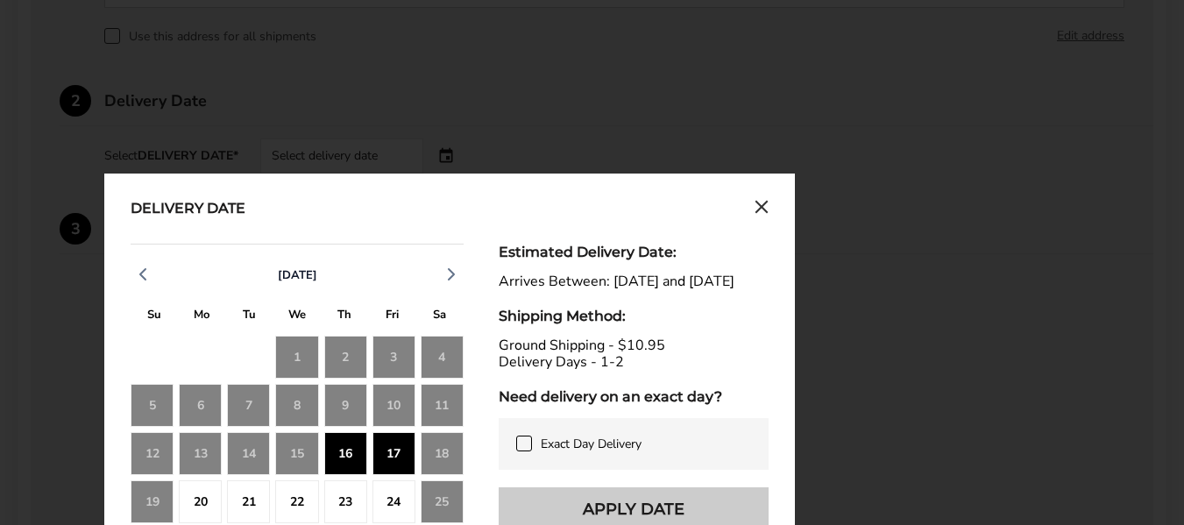
click at [659, 487] on button "Apply Date" at bounding box center [634, 509] width 270 height 44
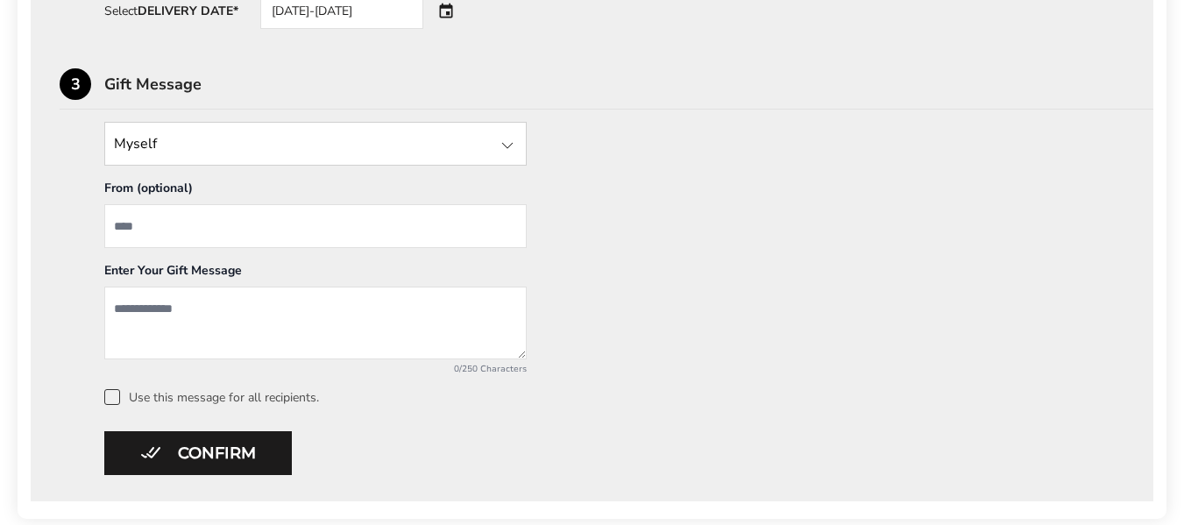
scroll to position [798, 0]
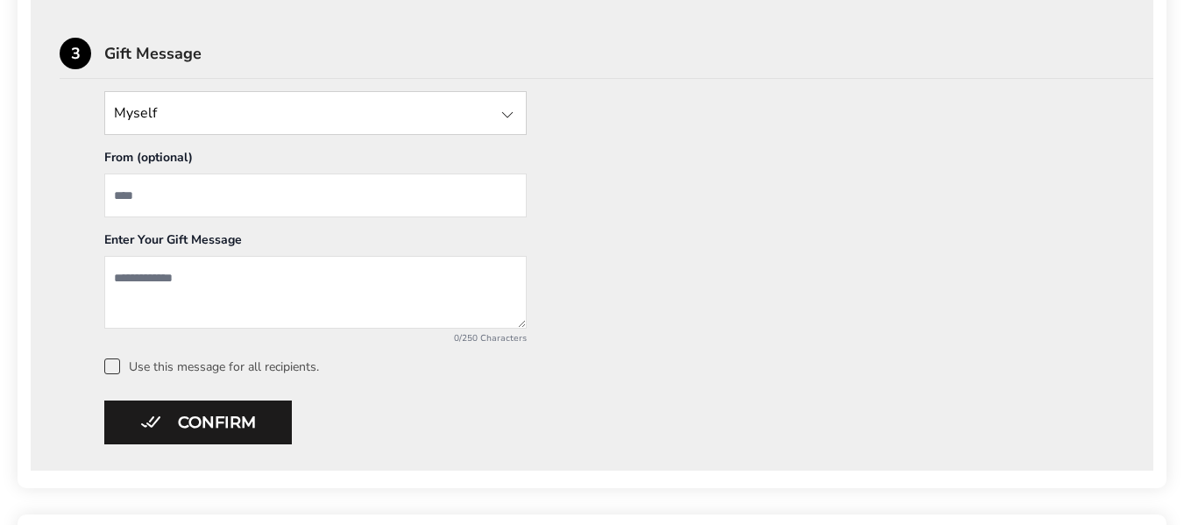
click at [264, 91] on input "State" at bounding box center [315, 113] width 422 height 44
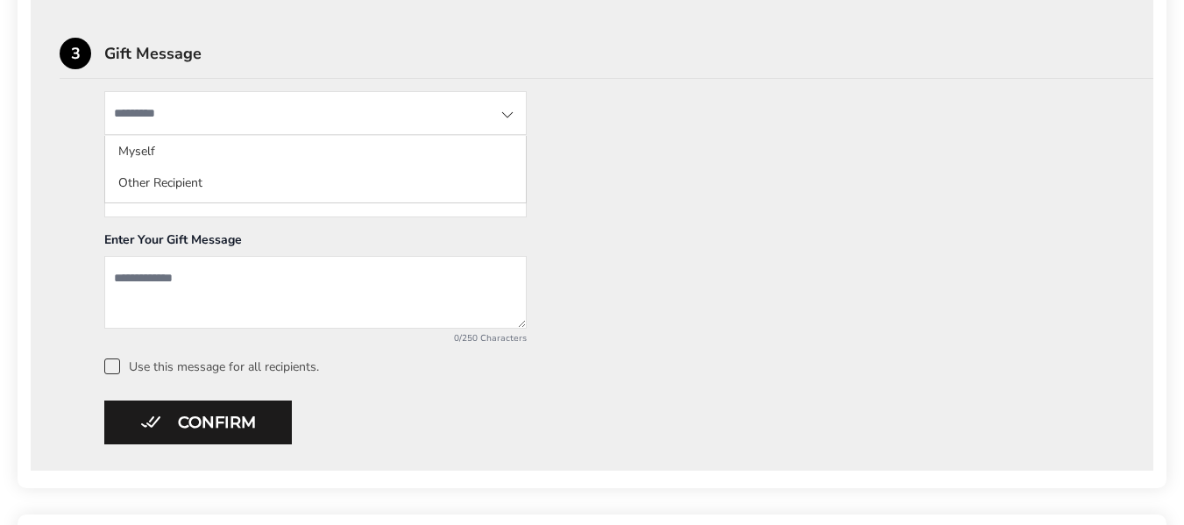
click at [264, 91] on input "State" at bounding box center [315, 113] width 422 height 44
click at [718, 187] on div "Myself Myself Other Recipient From (optional) Enter Your Gift Message 0/250 Cha…" at bounding box center [592, 232] width 1064 height 283
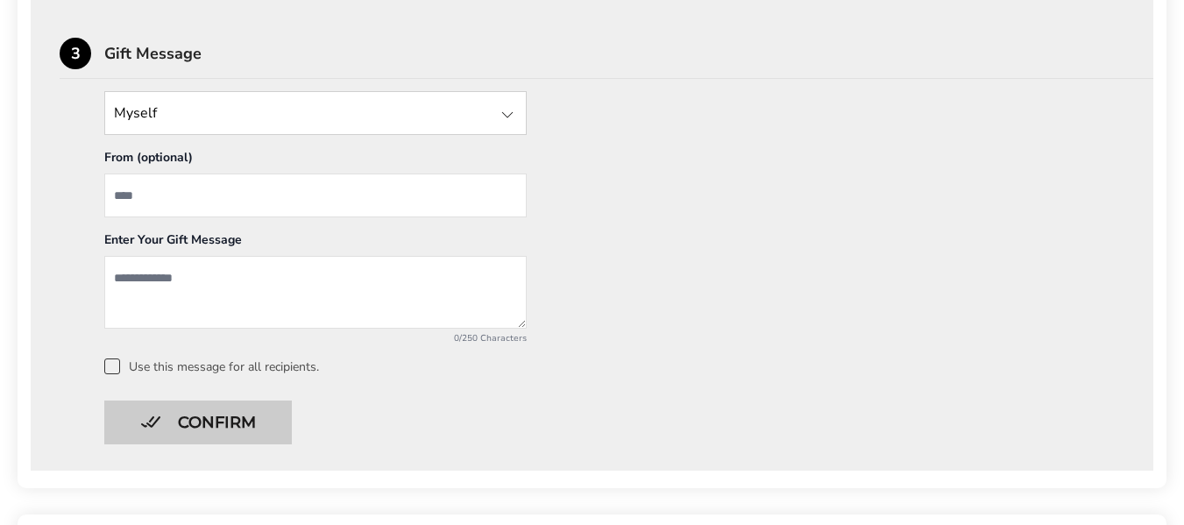
click at [216, 400] on button "Confirm" at bounding box center [197, 422] width 187 height 44
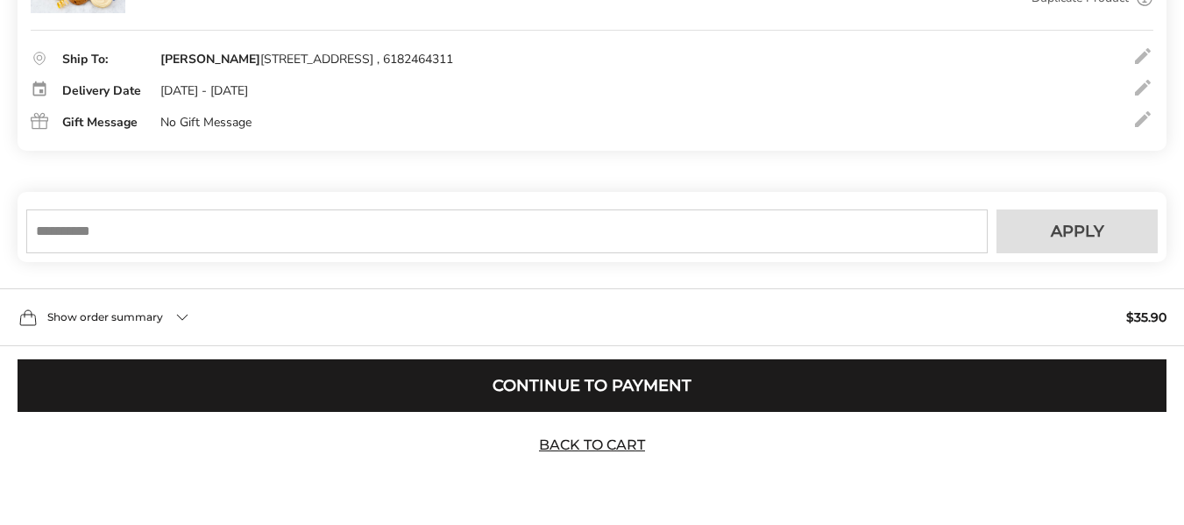
scroll to position [359, 0]
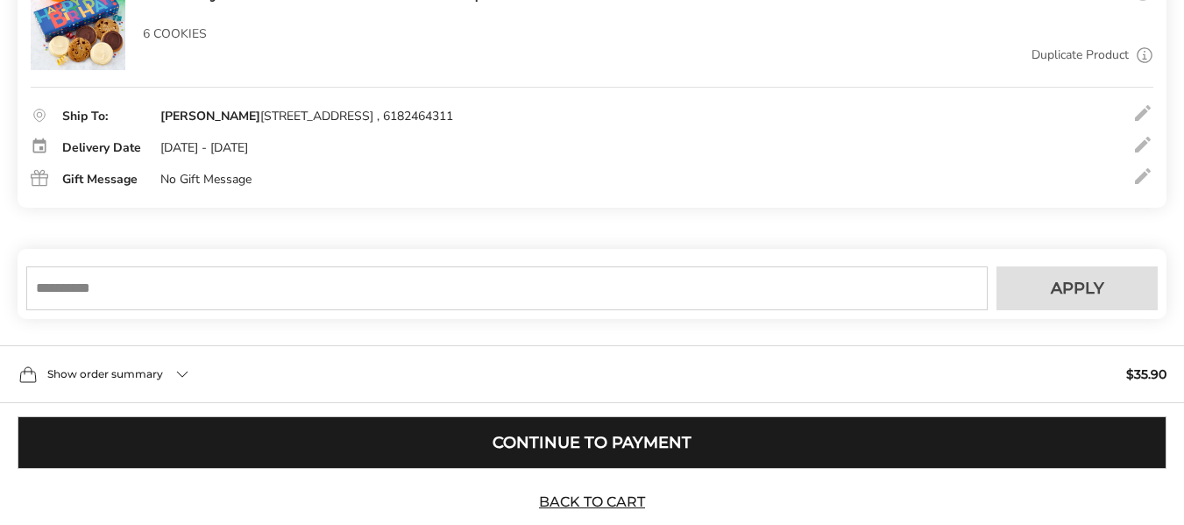
click at [264, 416] on button "Continue to Payment" at bounding box center [592, 442] width 1149 height 53
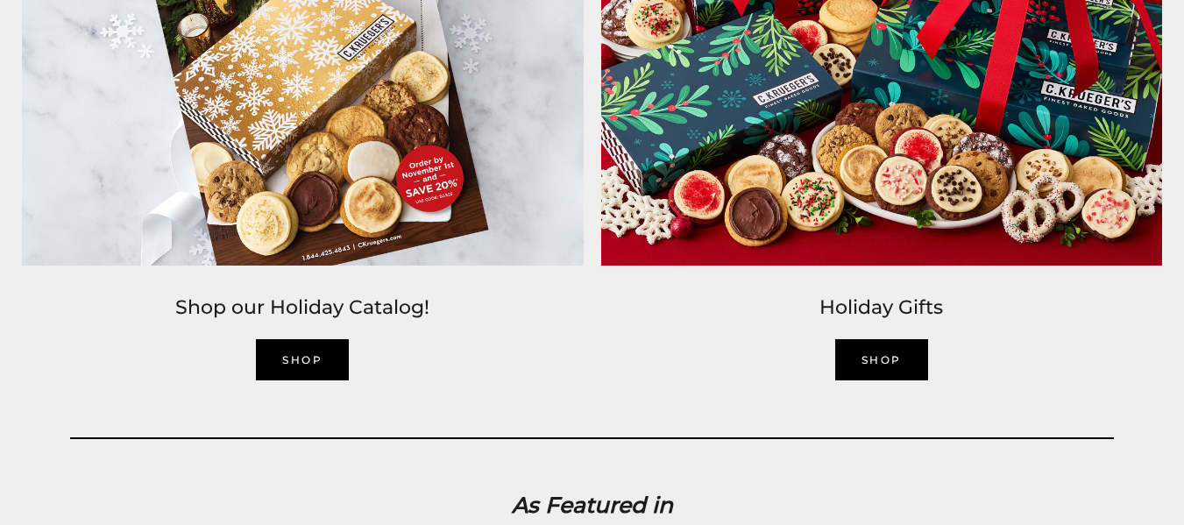
scroll to position [2804, 0]
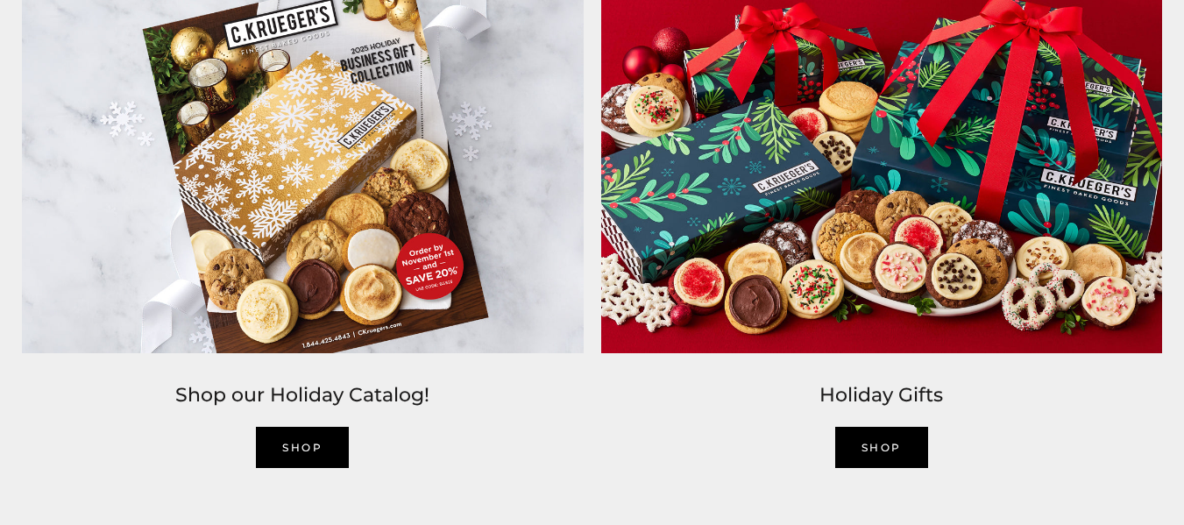
click at [311, 456] on link "SHOP" at bounding box center [302, 447] width 93 height 41
